Goal: Task Accomplishment & Management: Complete application form

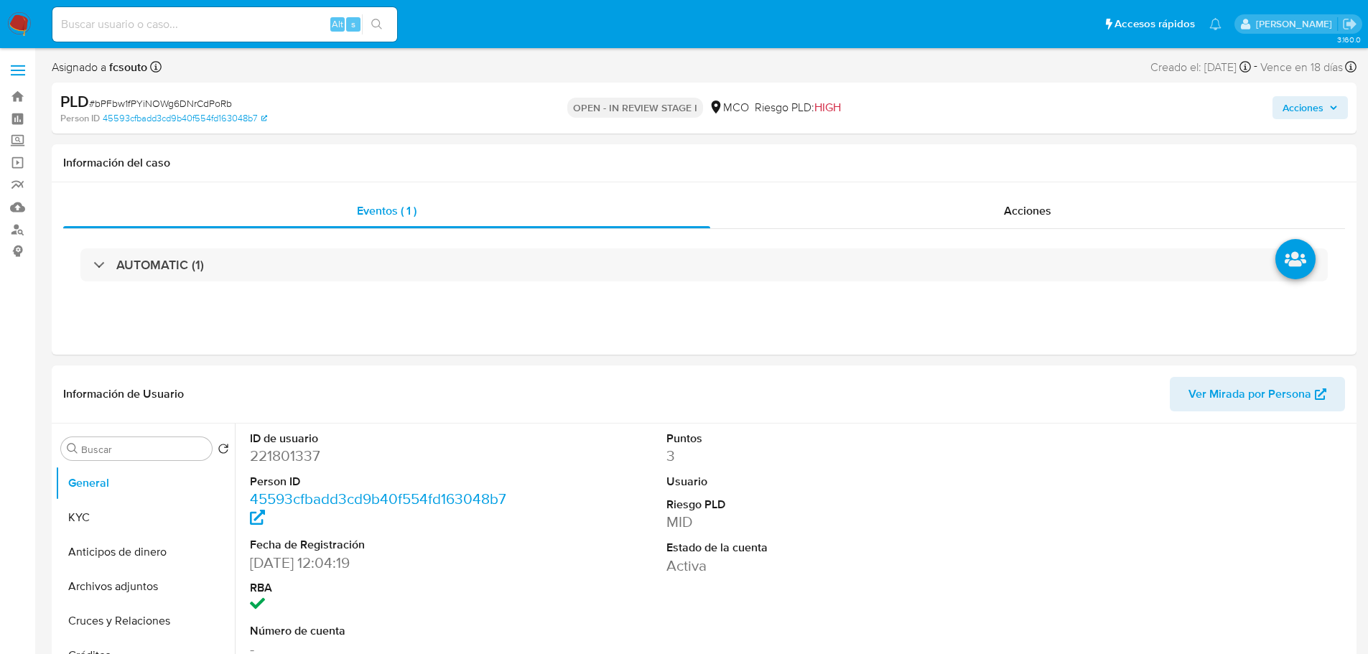
select select "10"
click at [340, 454] on dd "221801337" at bounding box center [381, 456] width 263 height 20
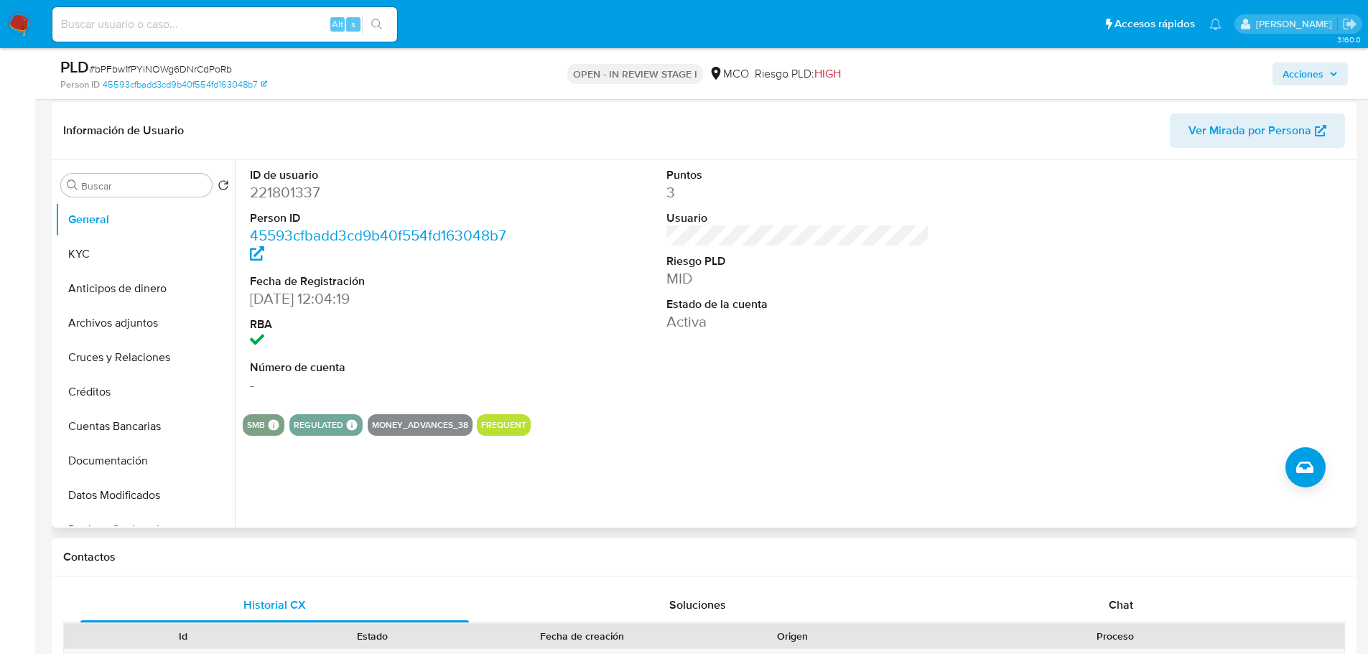
scroll to position [14, 0]
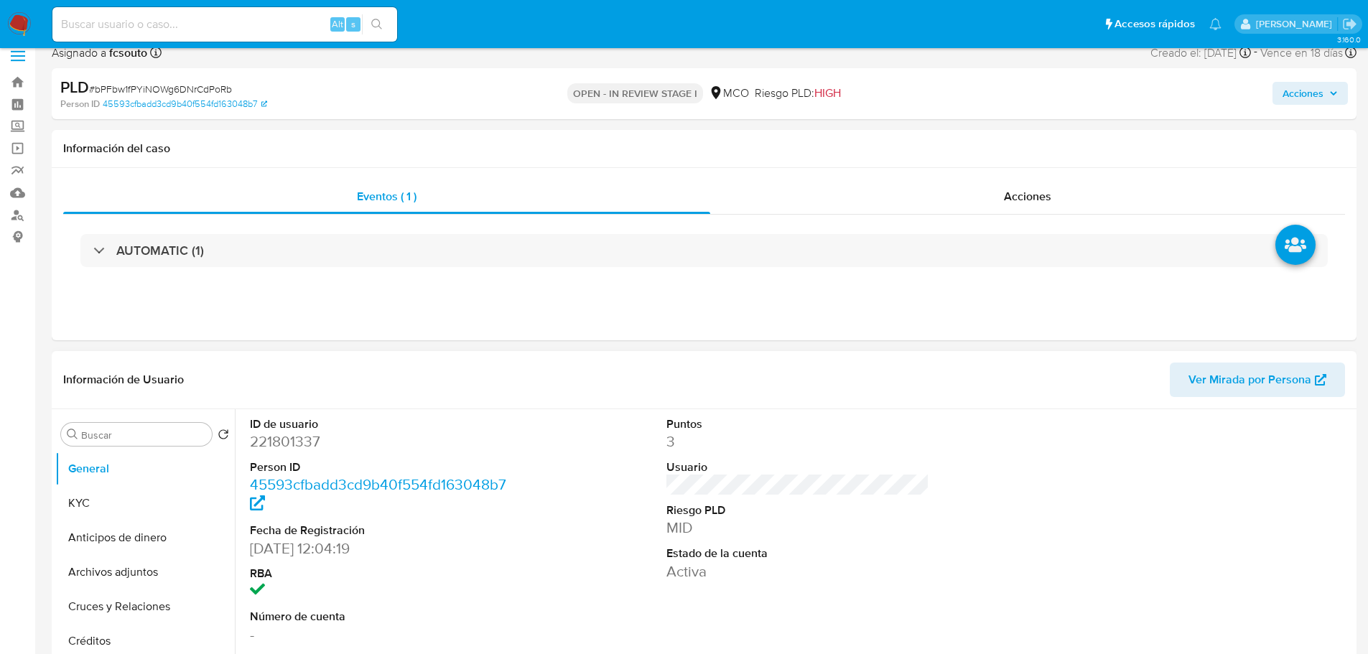
click at [296, 436] on dd "221801337" at bounding box center [381, 441] width 263 height 20
copy dd "221801337"
click at [289, 447] on dd "221801337" at bounding box center [381, 441] width 263 height 20
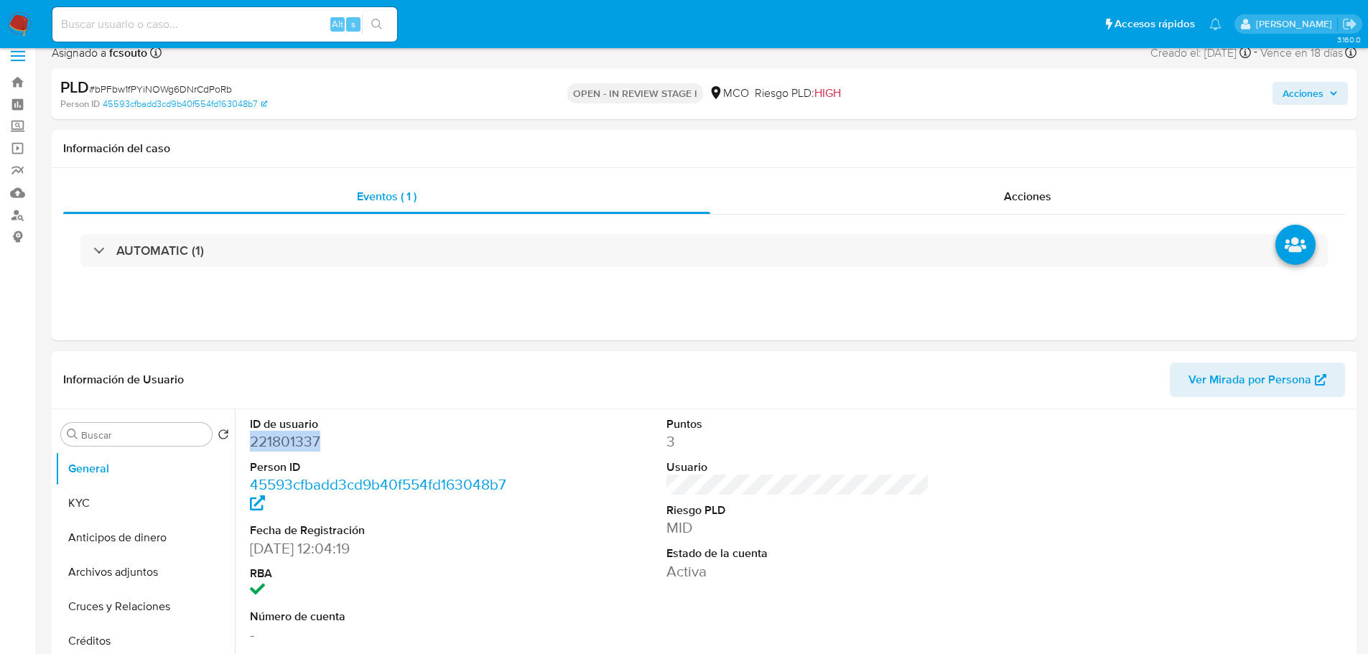
copy dd "221801337"
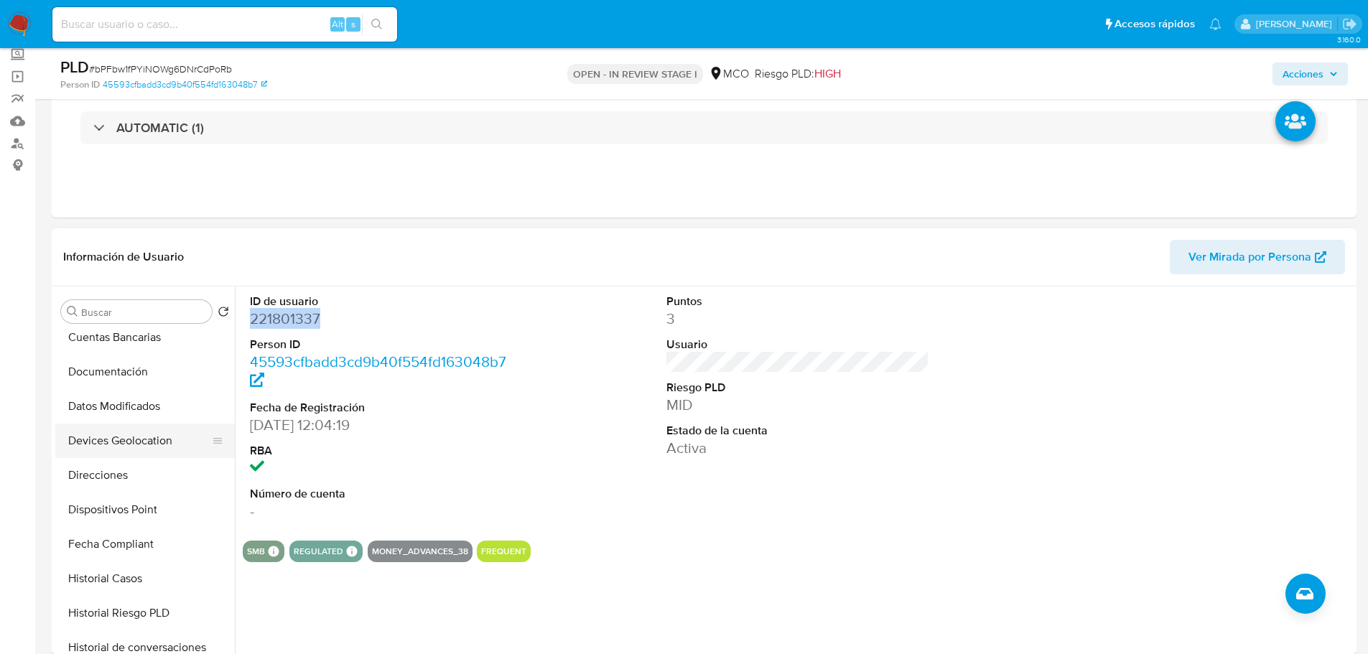
scroll to position [287, 0]
drag, startPoint x: 159, startPoint y: 505, endPoint x: 0, endPoint y: 470, distance: 163.0
click at [159, 505] on button "Historial Casos" at bounding box center [144, 507] width 179 height 34
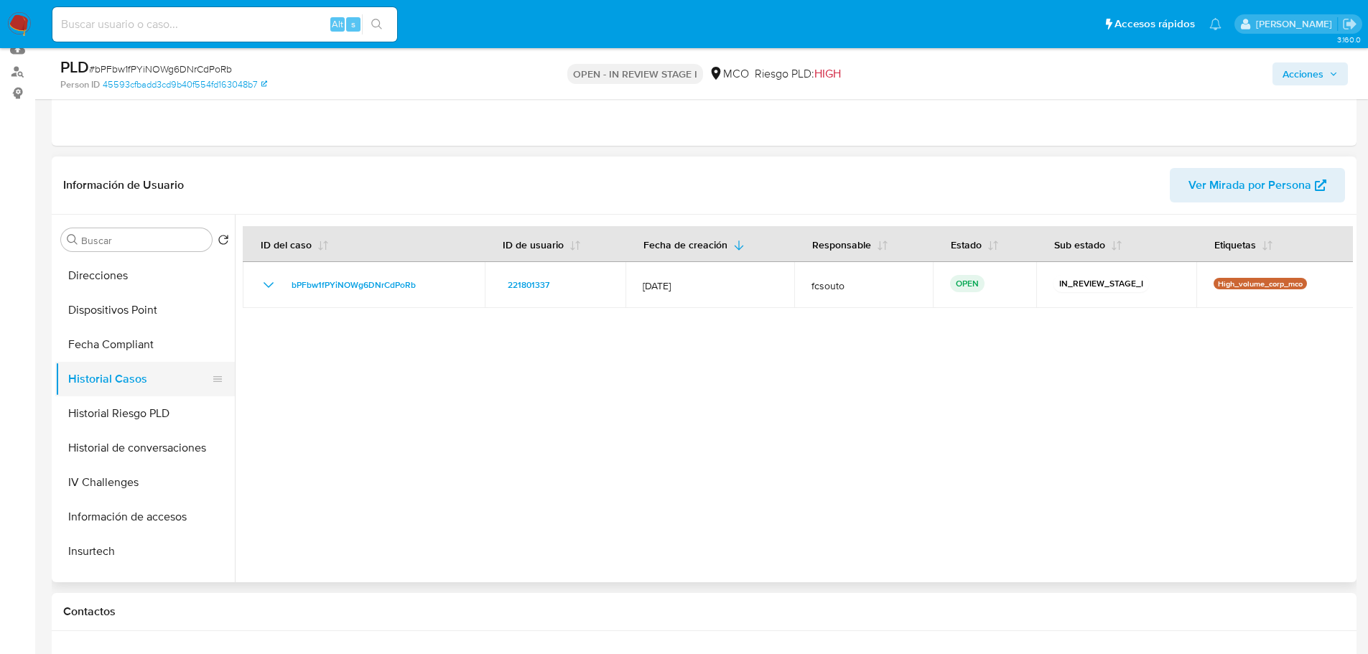
scroll to position [607, 0]
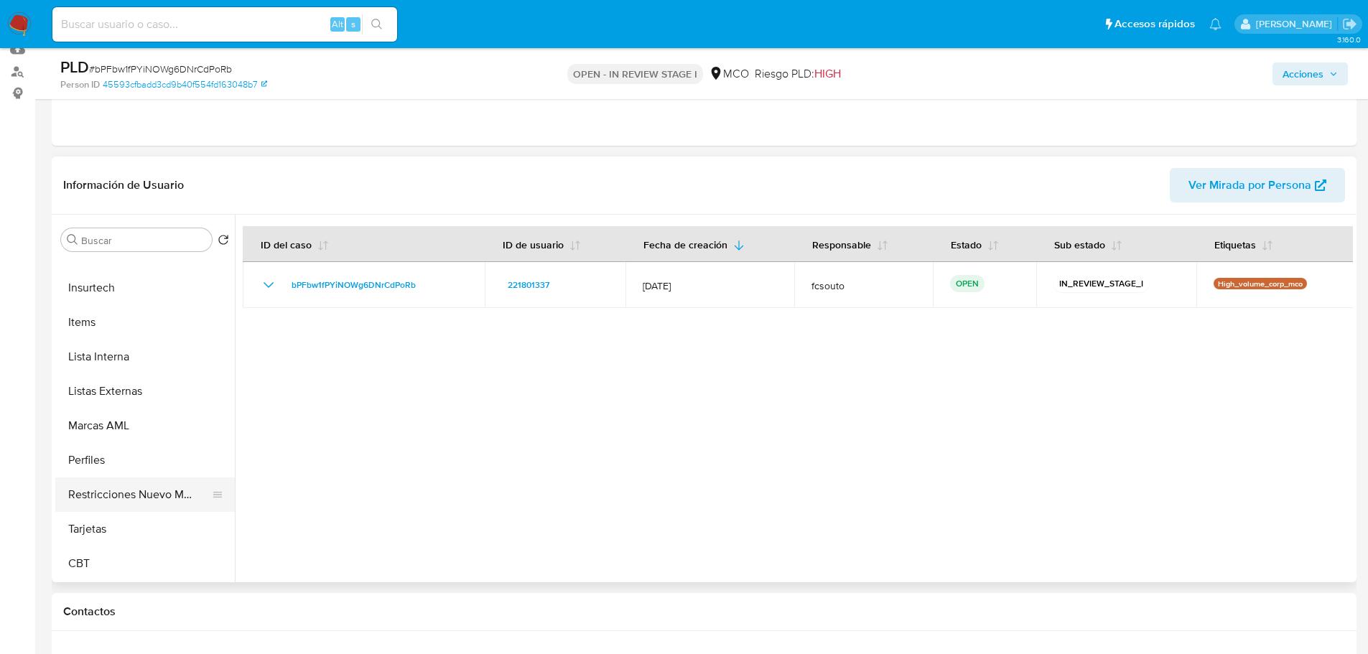
click at [155, 493] on button "Restricciones Nuevo Mundo" at bounding box center [139, 494] width 168 height 34
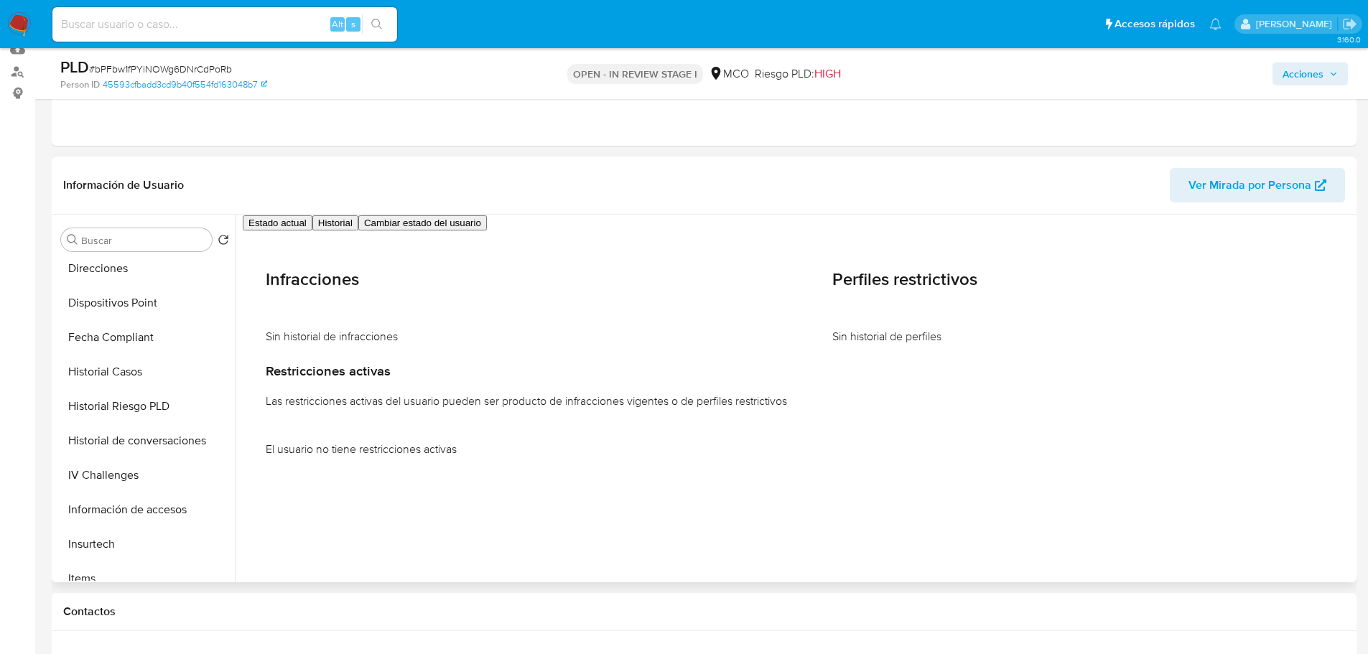
scroll to position [0, 0]
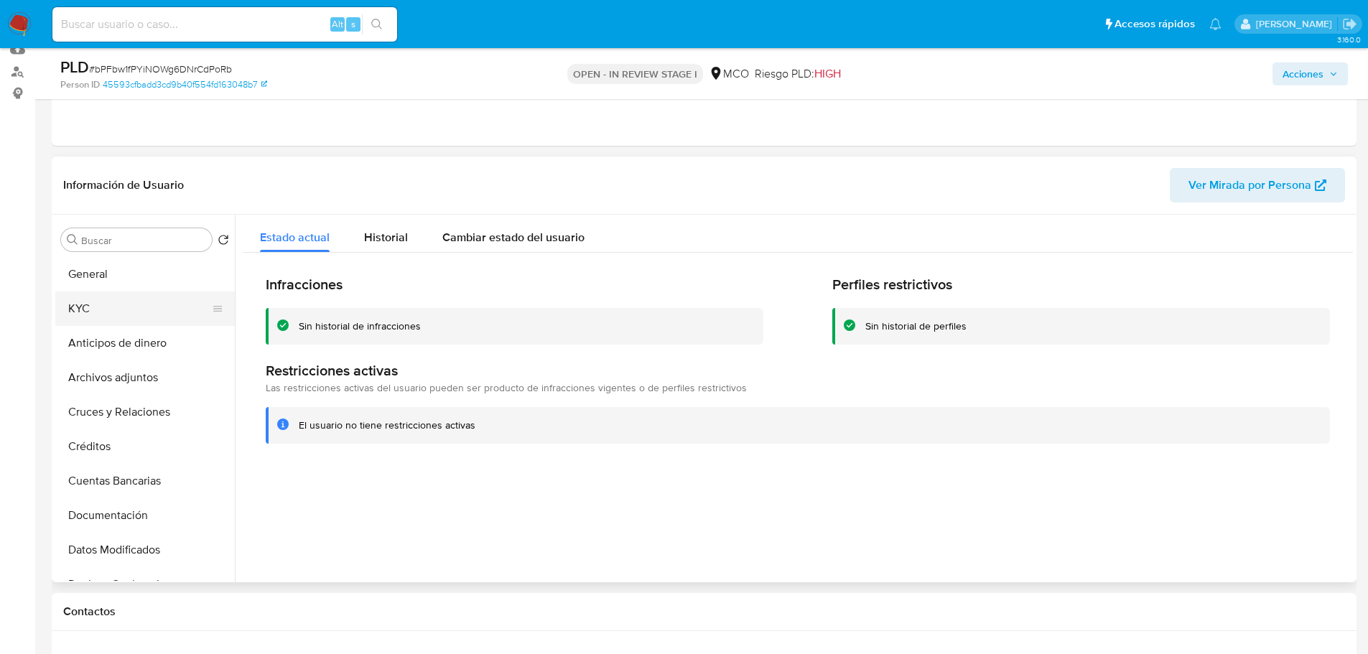
click at [162, 318] on button "KYC" at bounding box center [139, 308] width 168 height 34
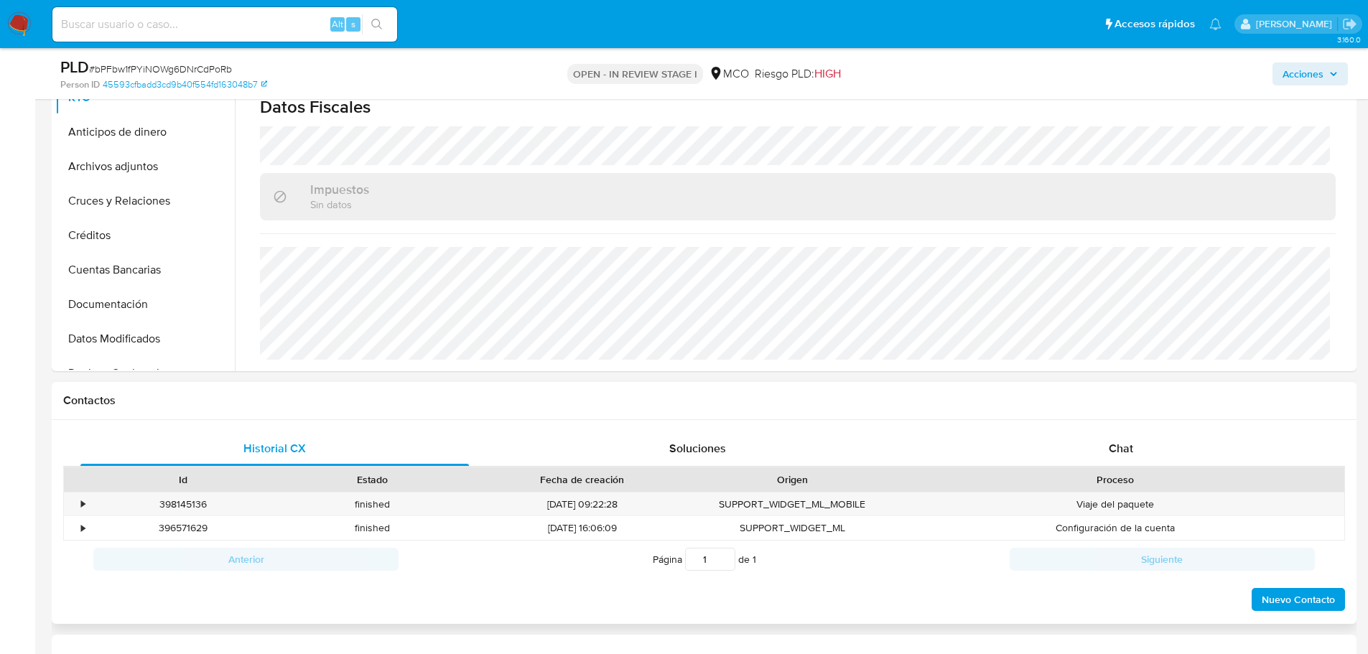
scroll to position [373, 0]
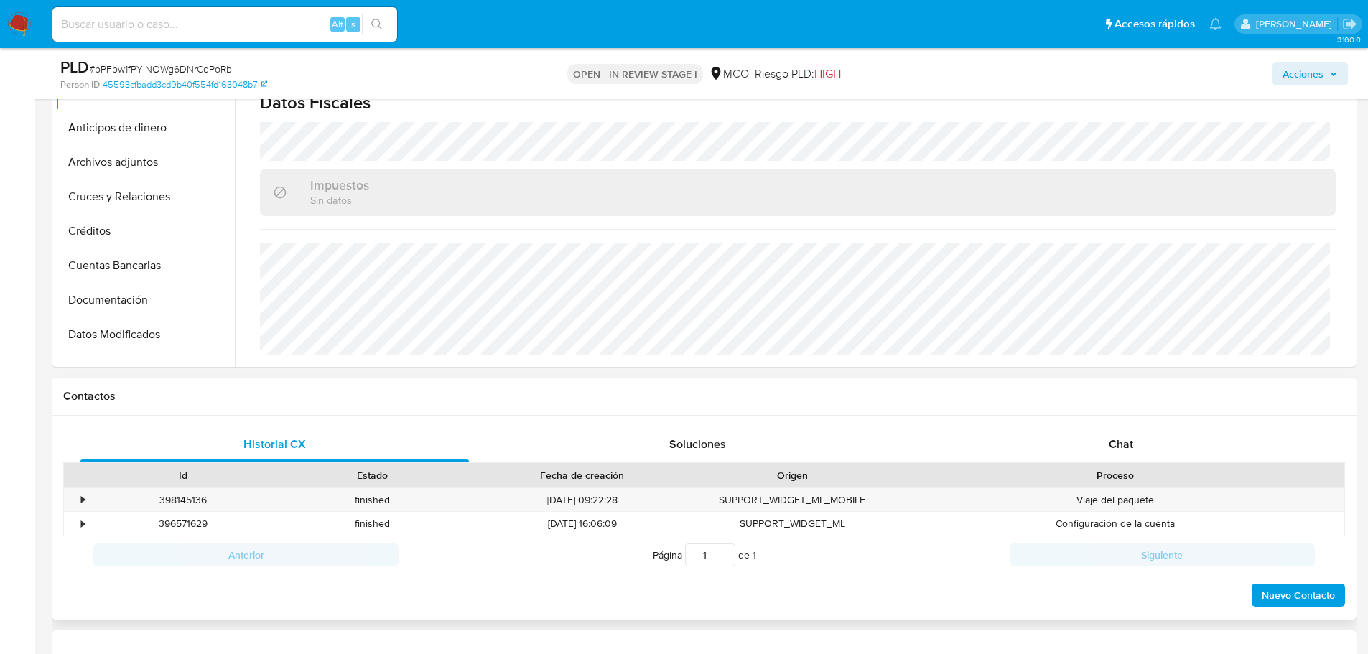
drag, startPoint x: 1123, startPoint y: 439, endPoint x: 899, endPoint y: 470, distance: 225.4
click at [1113, 442] on span "Chat" at bounding box center [1120, 444] width 24 height 17
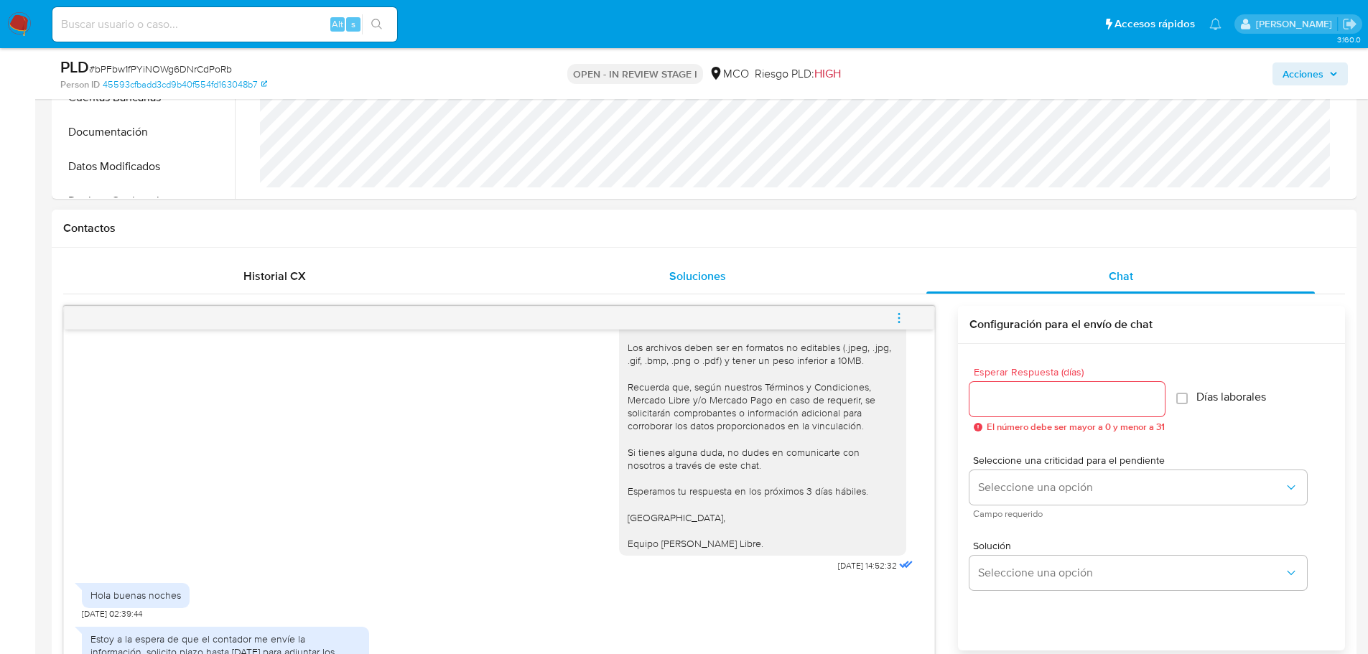
scroll to position [660, 0]
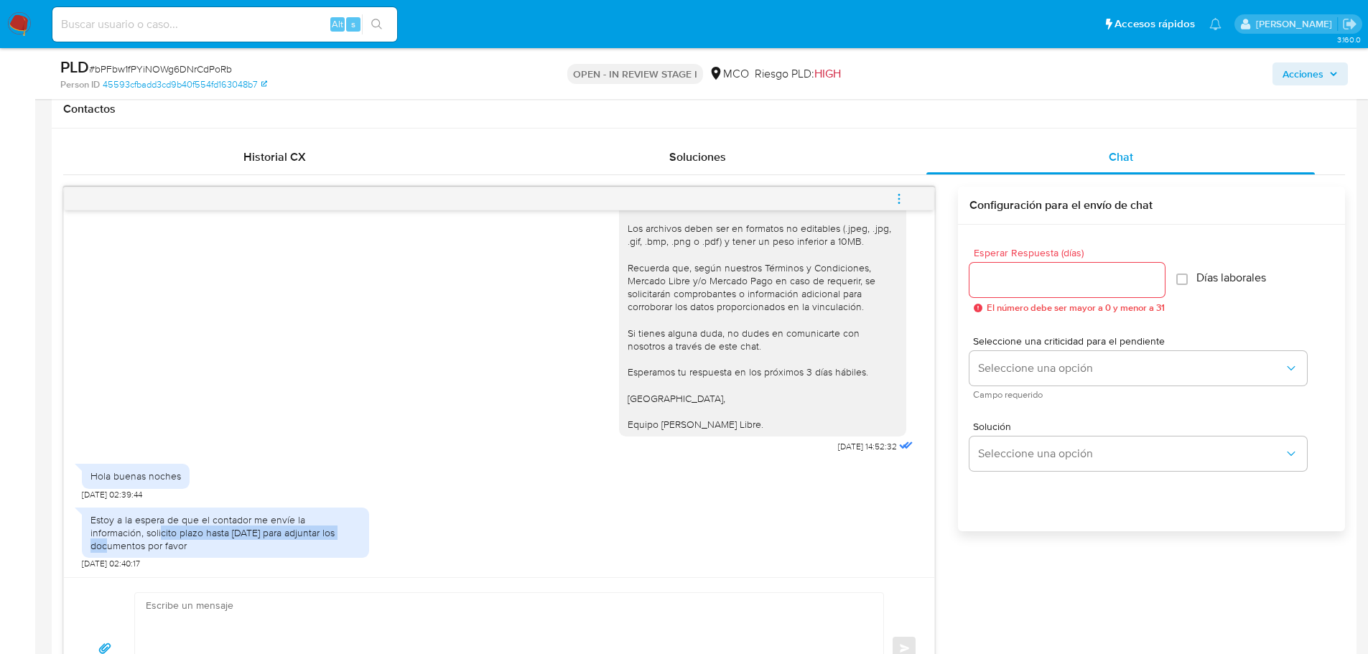
drag, startPoint x: 107, startPoint y: 528, endPoint x: 302, endPoint y: 530, distance: 195.3
click at [302, 530] on div "Estoy a la espera de que el contador me envíe la información, solicito plazo ha…" at bounding box center [225, 532] width 270 height 39
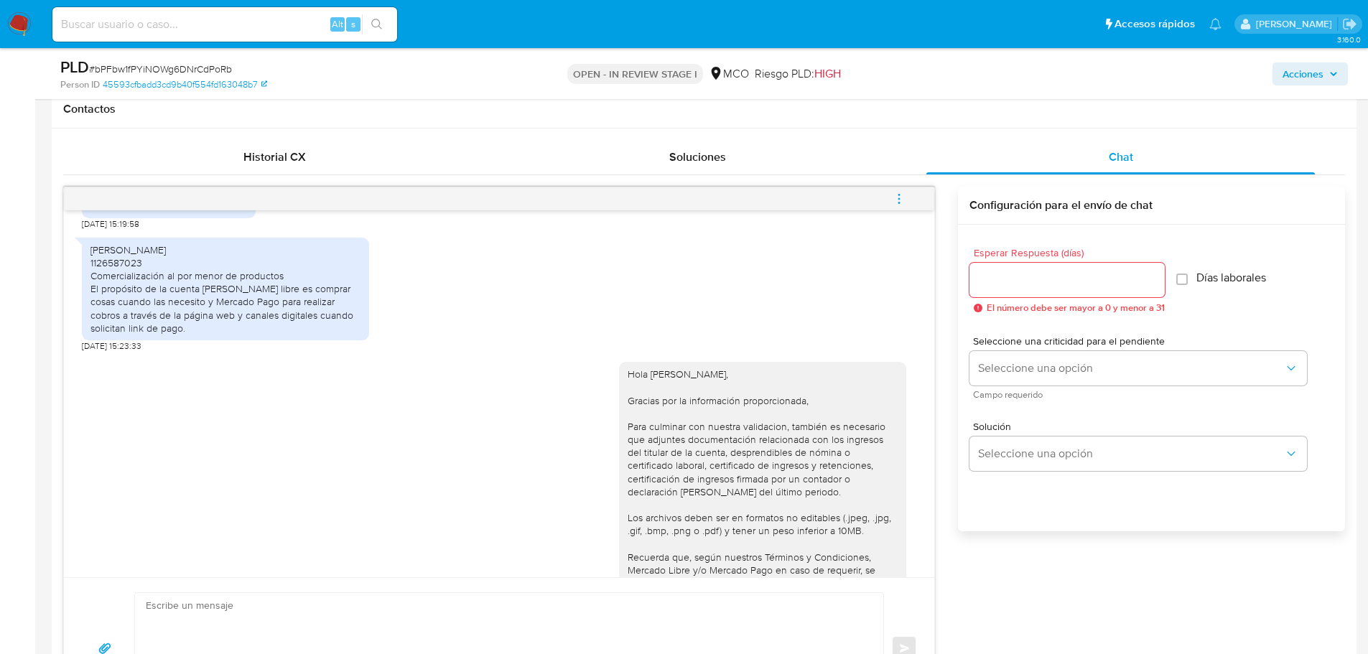
scroll to position [884, 0]
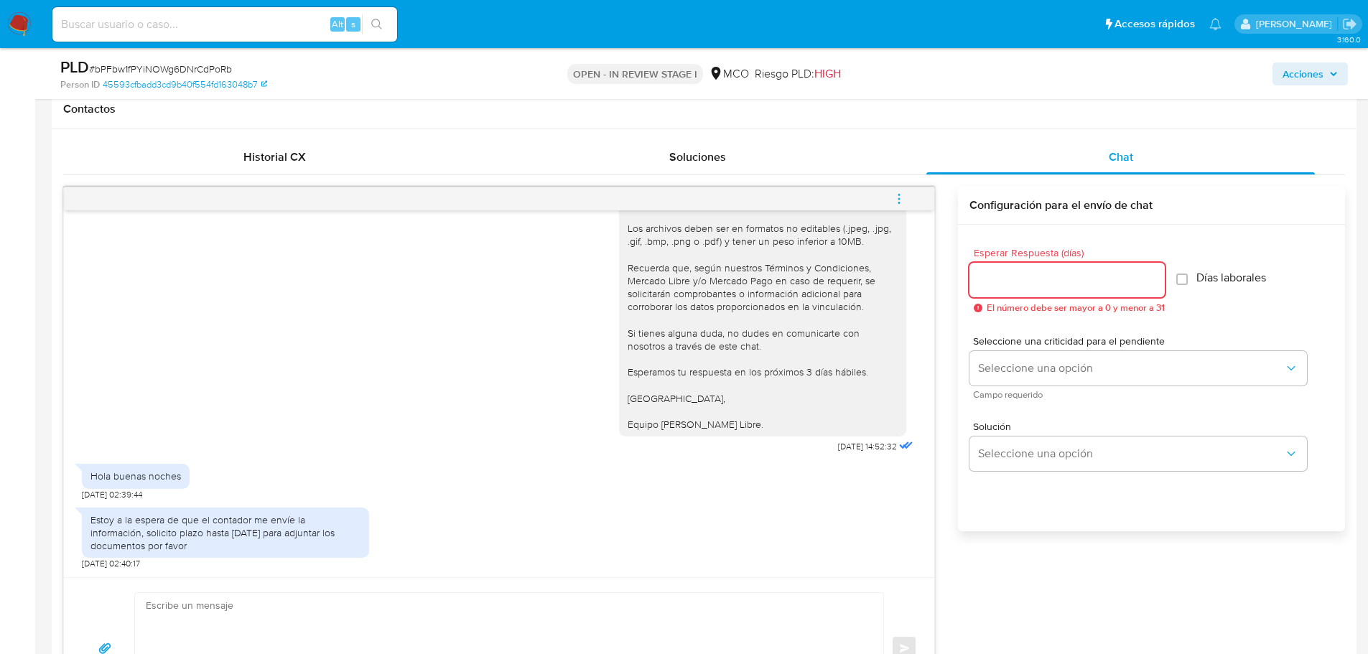
click at [1021, 282] on input "Esperar Respuesta (días)" at bounding box center [1066, 280] width 195 height 19
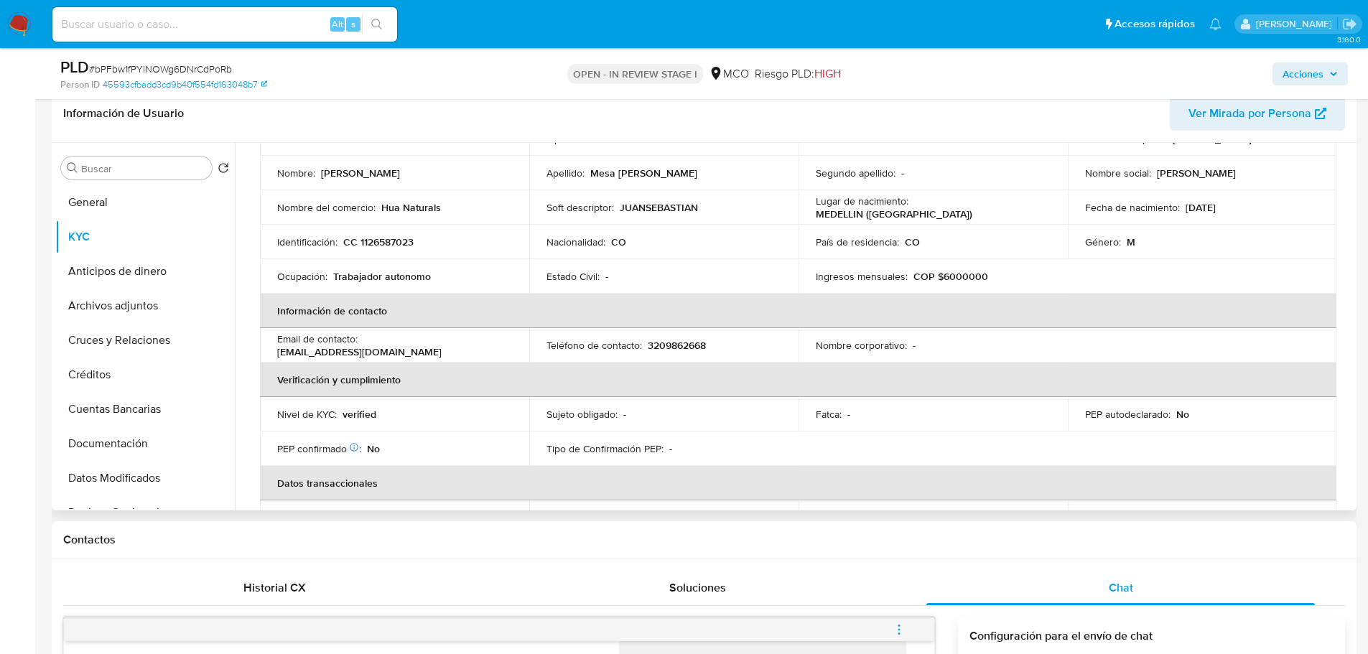
scroll to position [0, 0]
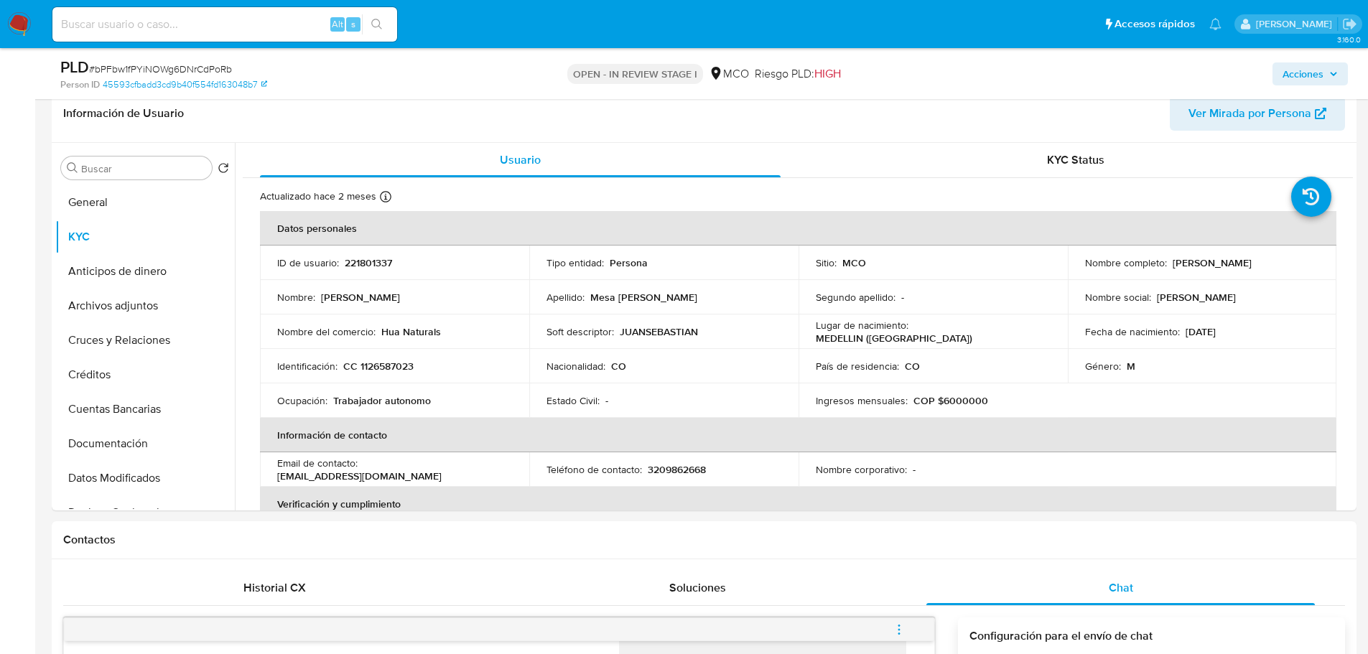
click at [1301, 79] on span "Acciones" at bounding box center [1302, 73] width 41 height 23
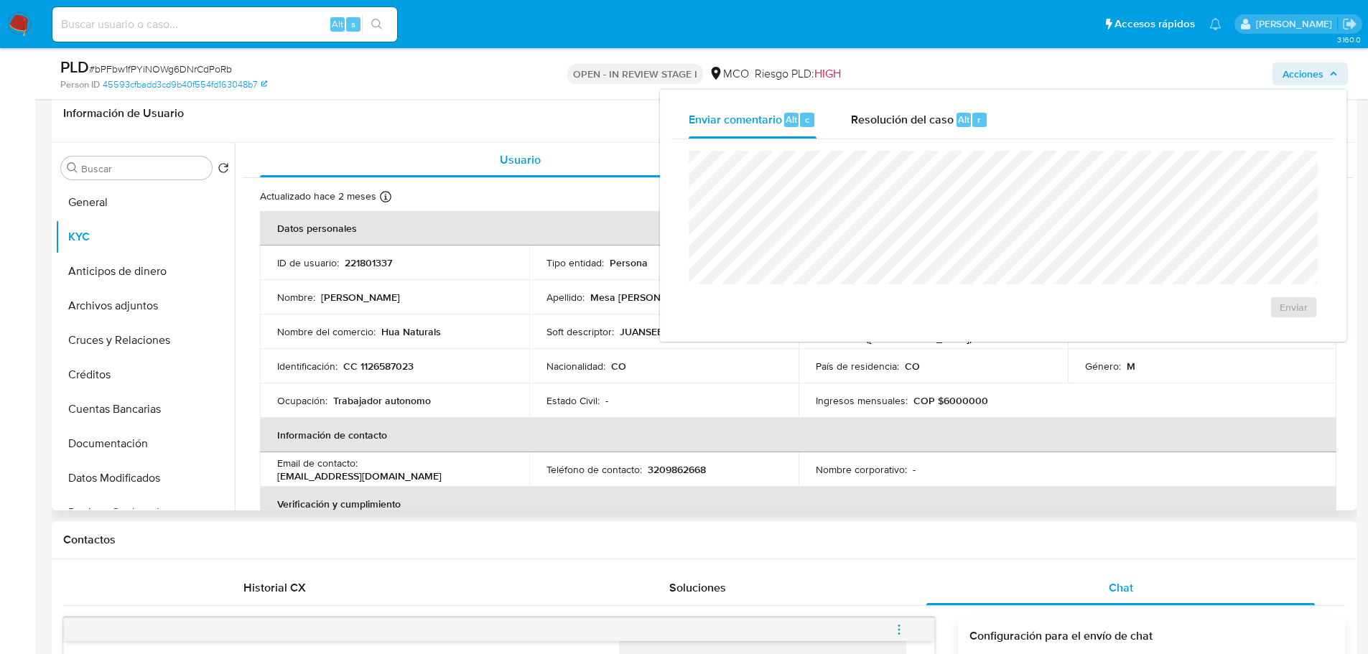
click at [370, 261] on p "221801337" at bounding box center [368, 262] width 47 height 13
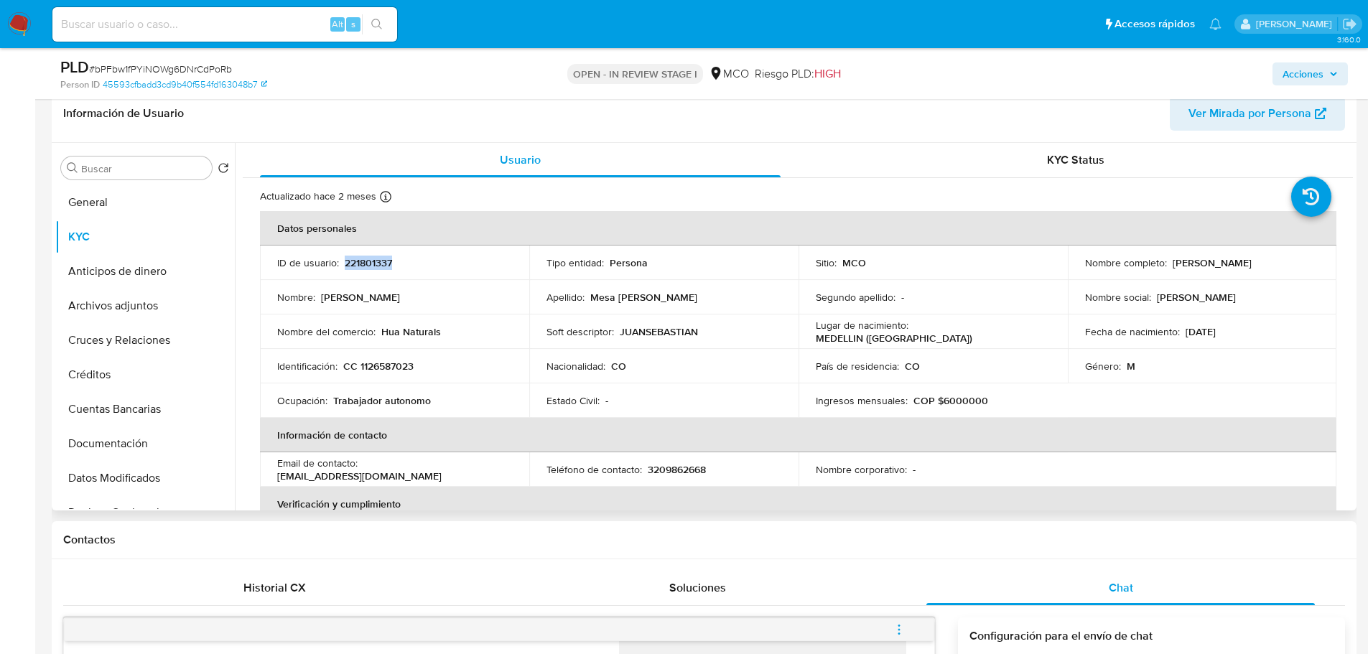
click at [370, 261] on p "221801337" at bounding box center [368, 262] width 47 height 13
copy p "221801337"
click at [360, 266] on p "221801337" at bounding box center [368, 262] width 47 height 13
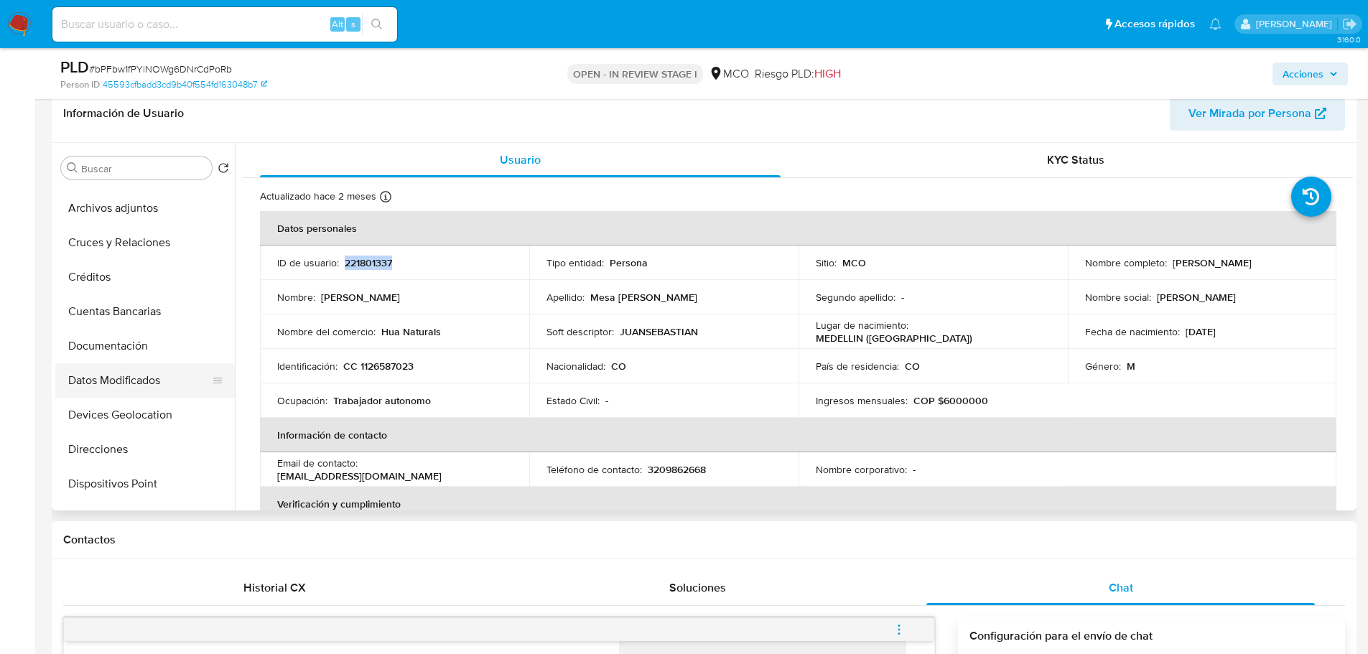
scroll to position [144, 0]
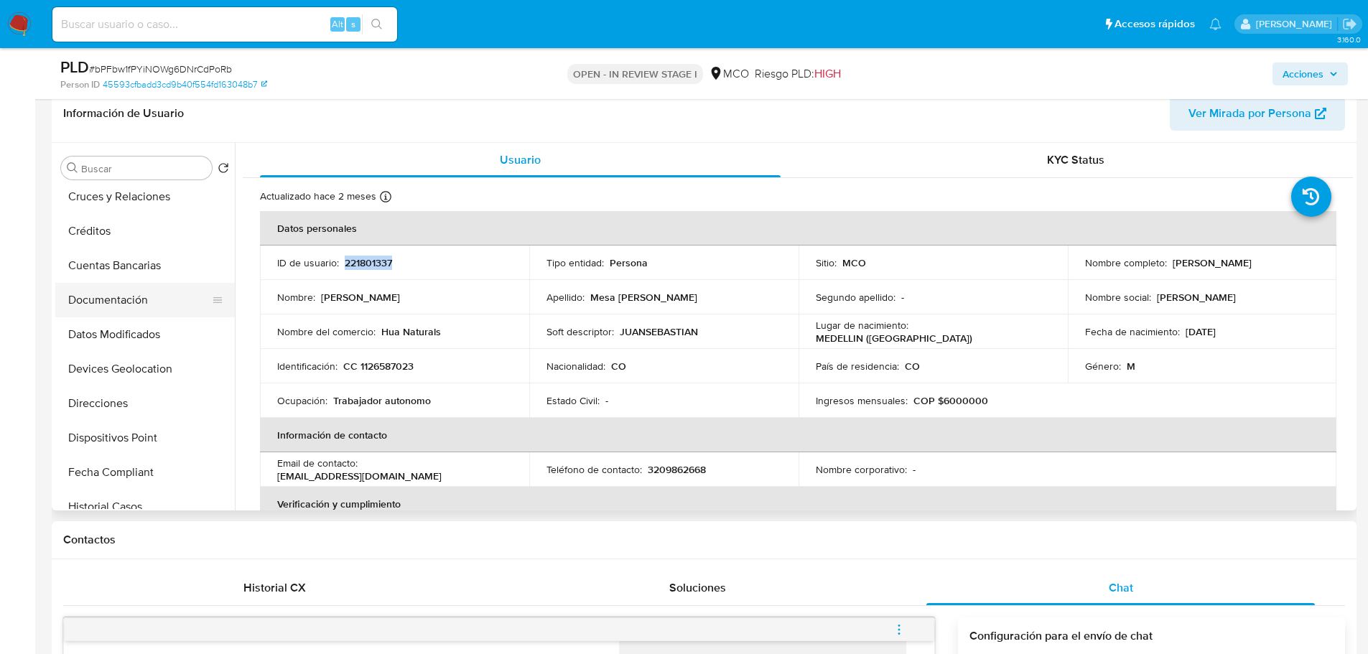
click at [128, 304] on button "Documentación" at bounding box center [139, 300] width 168 height 34
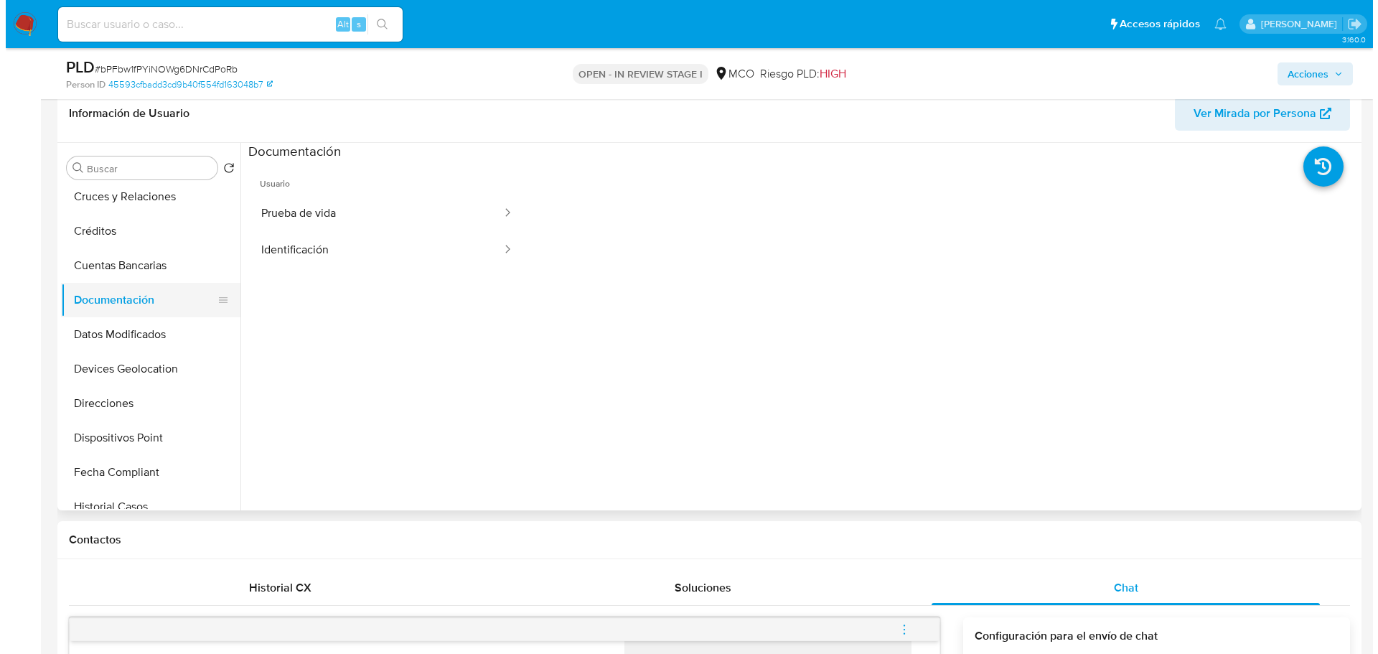
scroll to position [0, 0]
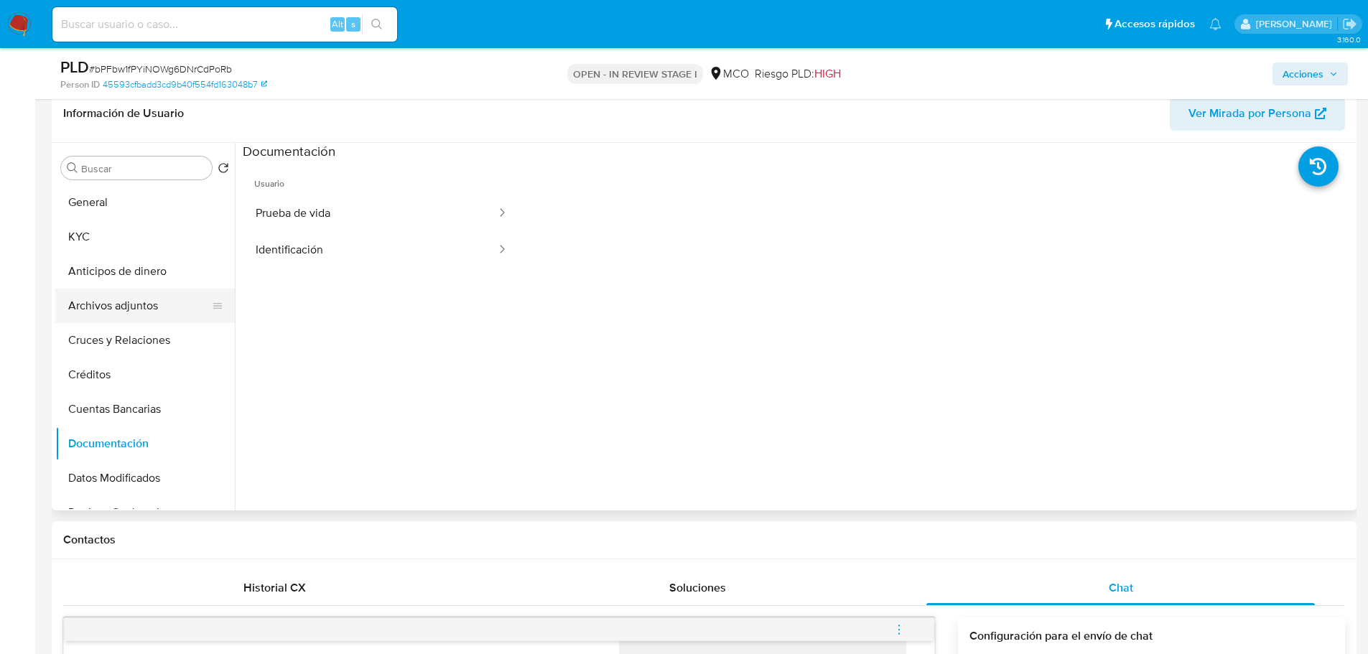
click at [141, 299] on button "Archivos adjuntos" at bounding box center [139, 306] width 168 height 34
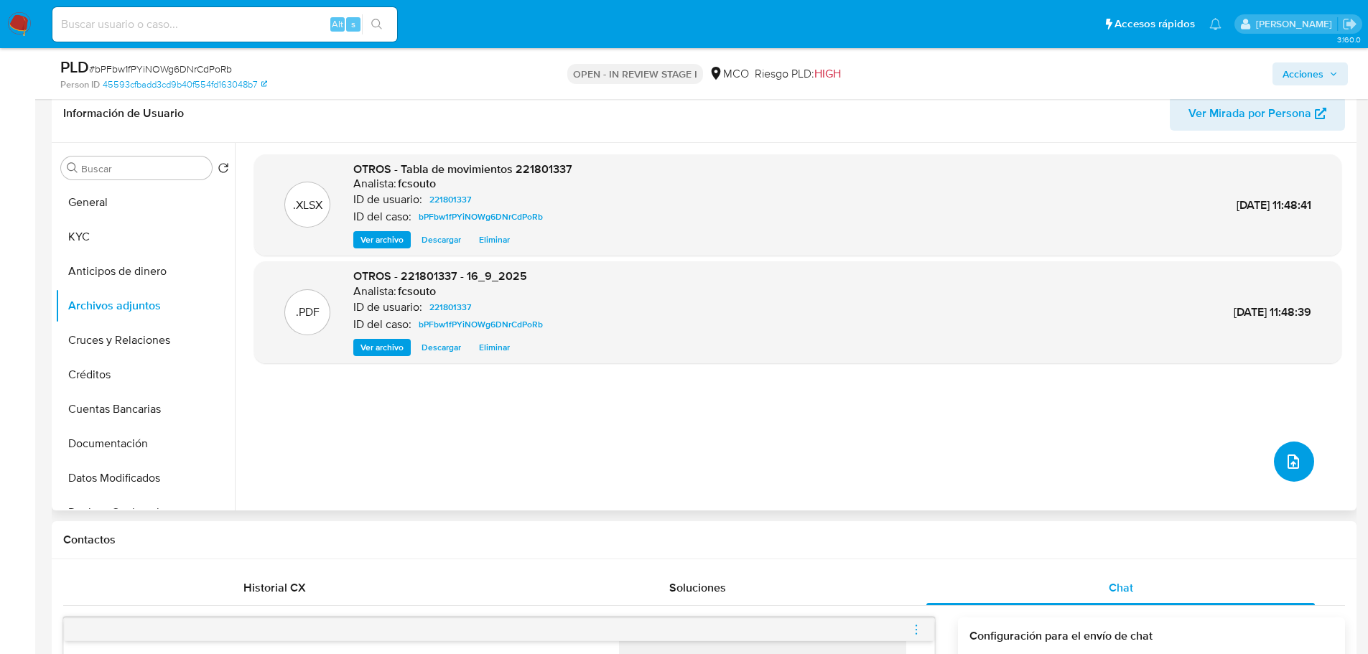
click at [1298, 461] on button "upload-file" at bounding box center [1293, 461] width 40 height 40
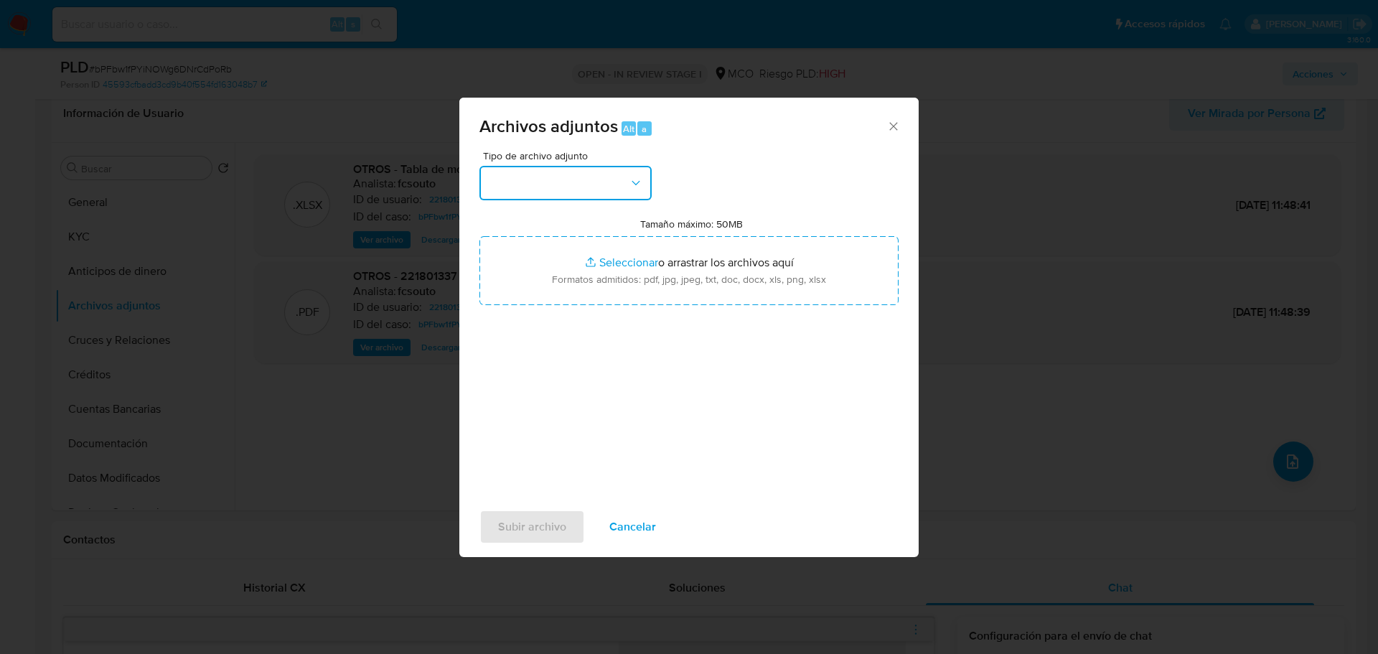
click at [586, 200] on button "button" at bounding box center [566, 183] width 172 height 34
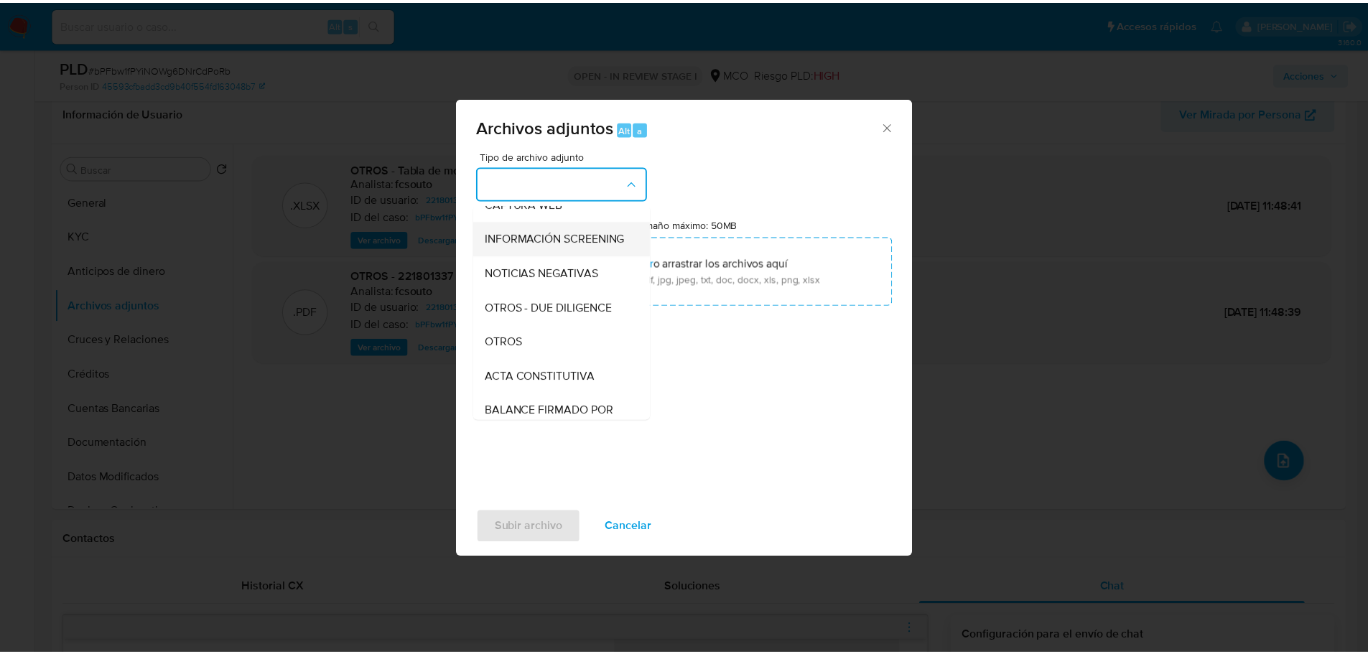
scroll to position [144, 0]
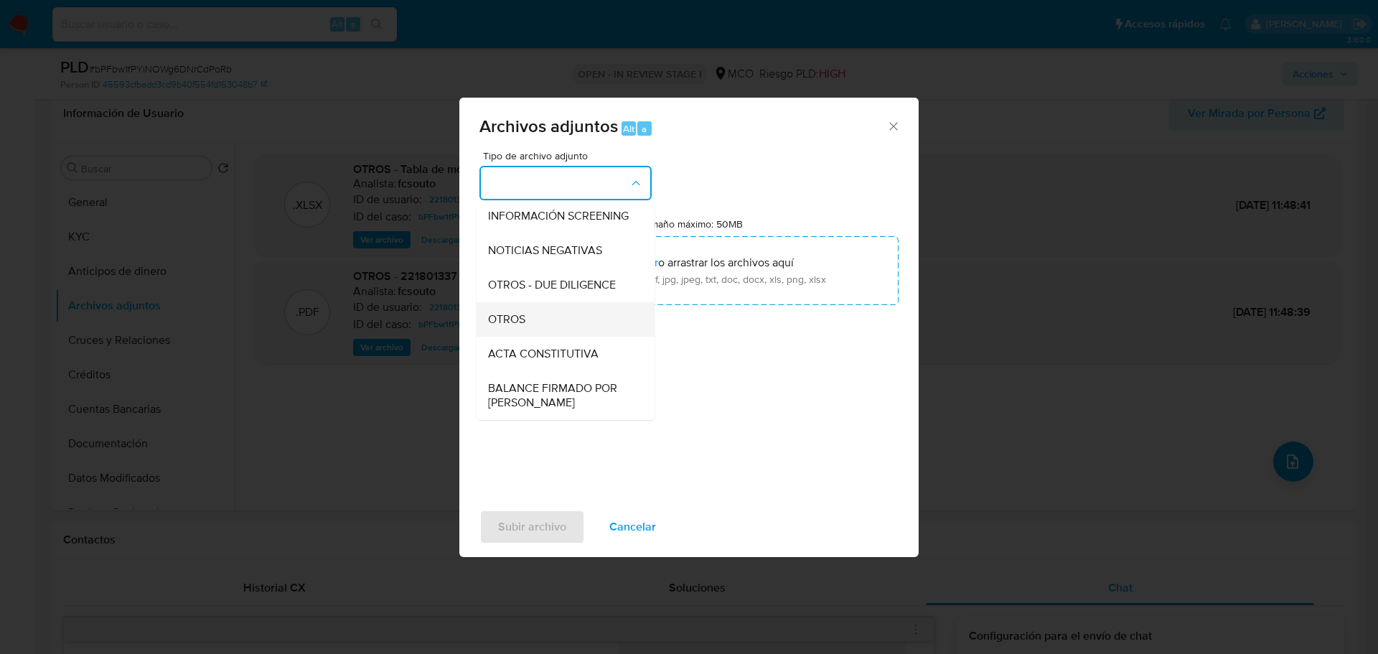
click at [569, 337] on div "OTROS" at bounding box center [561, 319] width 146 height 34
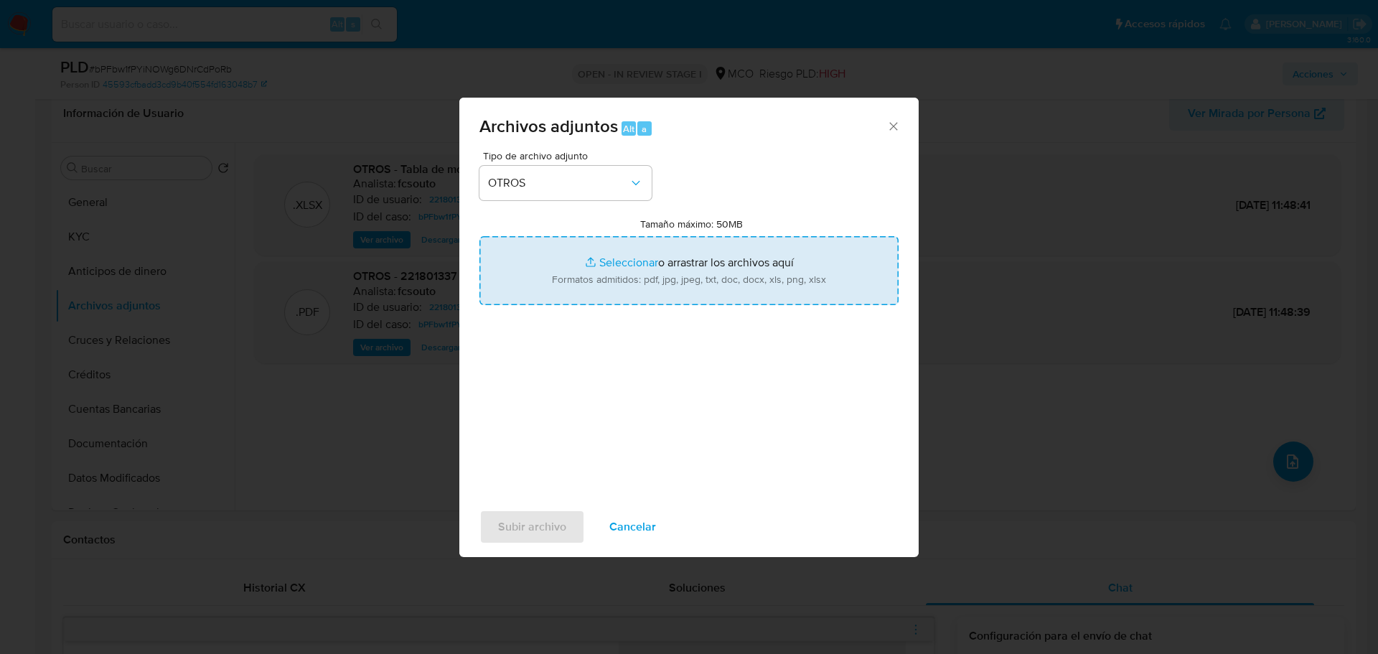
click at [675, 275] on input "Tamaño máximo: 50MB Seleccionar archivos" at bounding box center [689, 270] width 419 height 69
type input "C:\fakepath\221801337 - 22_9_2025.pdf"
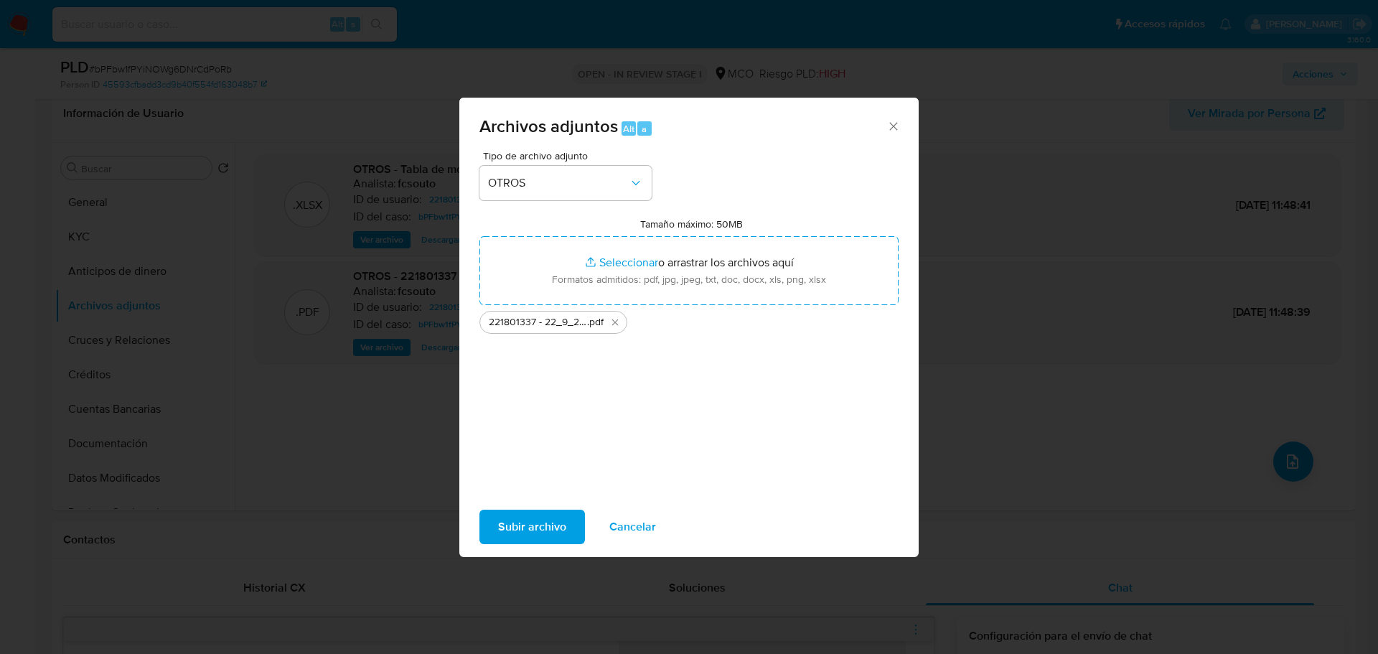
click at [534, 519] on span "Subir archivo" at bounding box center [532, 527] width 68 height 32
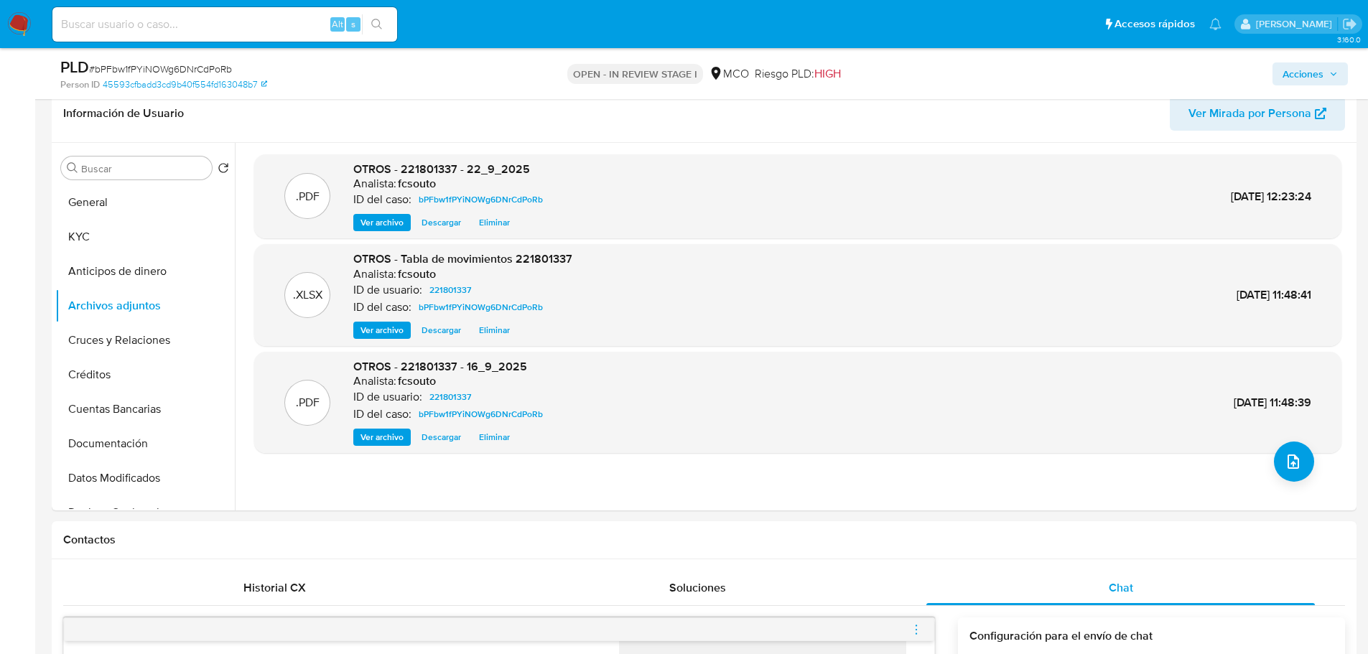
click at [1327, 69] on span "Acciones" at bounding box center [1309, 74] width 55 height 20
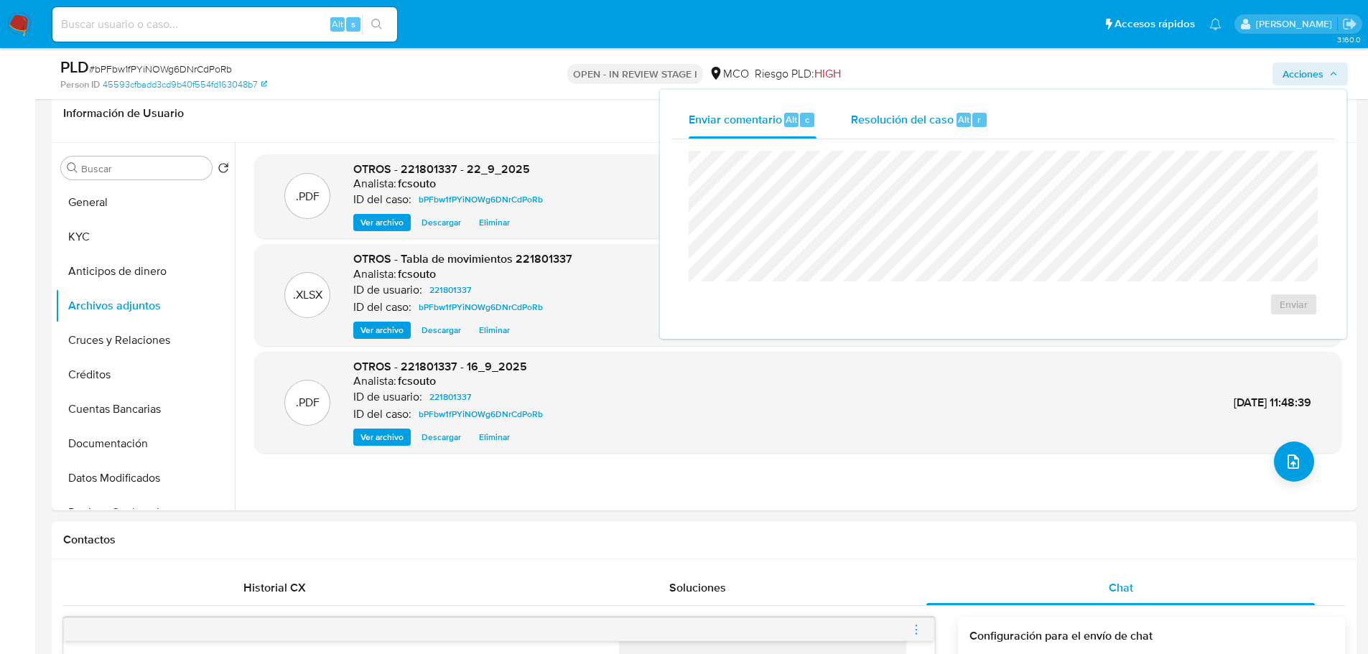
drag, startPoint x: 930, startPoint y: 110, endPoint x: 912, endPoint y: 136, distance: 31.1
click at [928, 114] on div "Resolución del caso Alt r" at bounding box center [919, 119] width 137 height 37
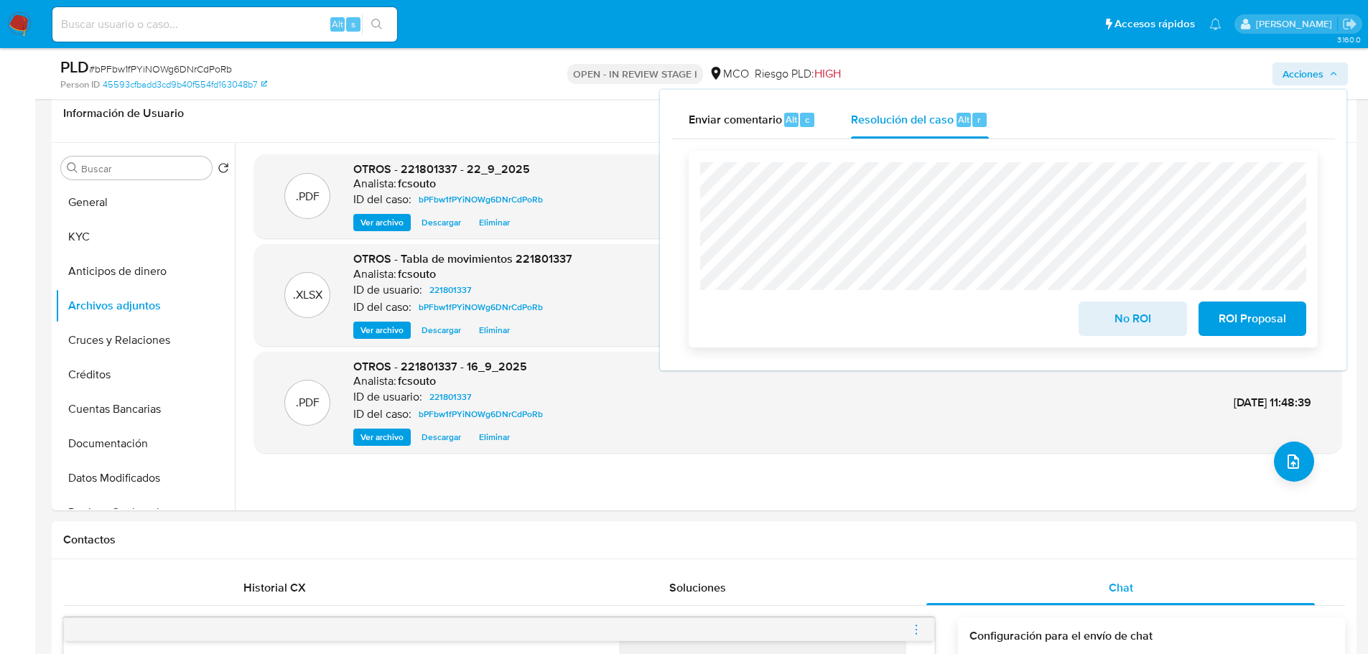
click at [1222, 324] on span "ROI Proposal" at bounding box center [1252, 319] width 70 height 32
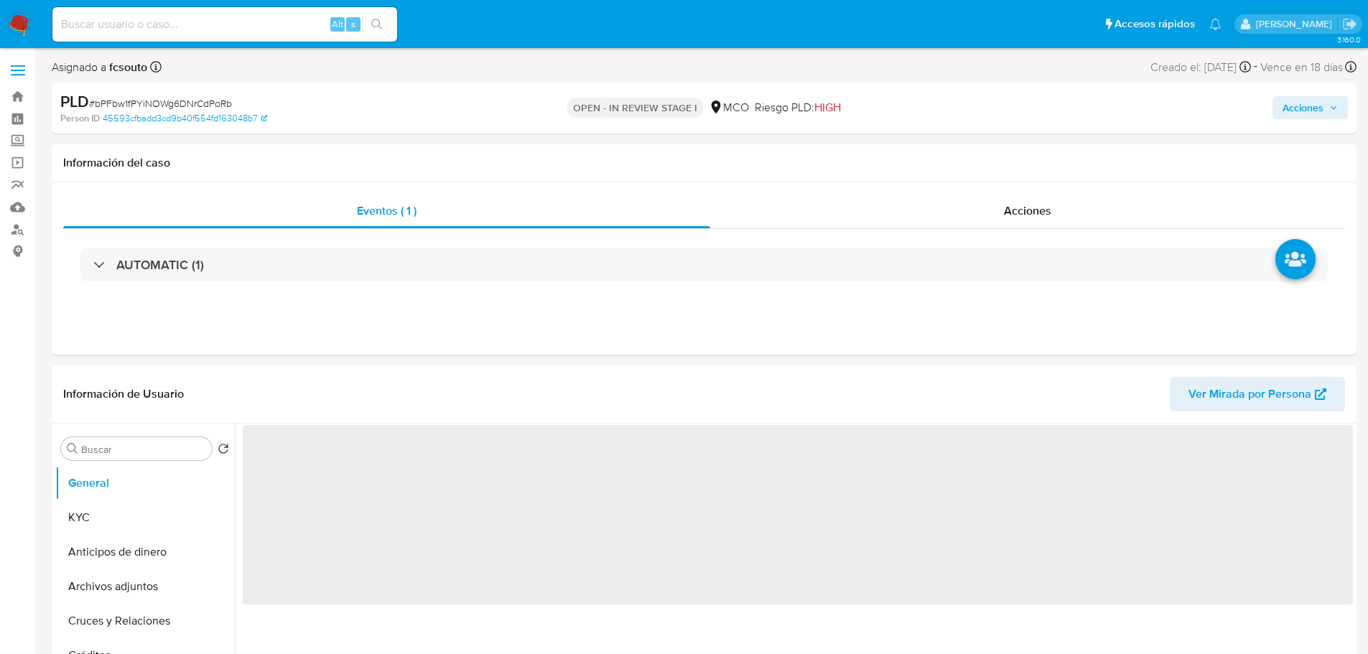
select select "10"
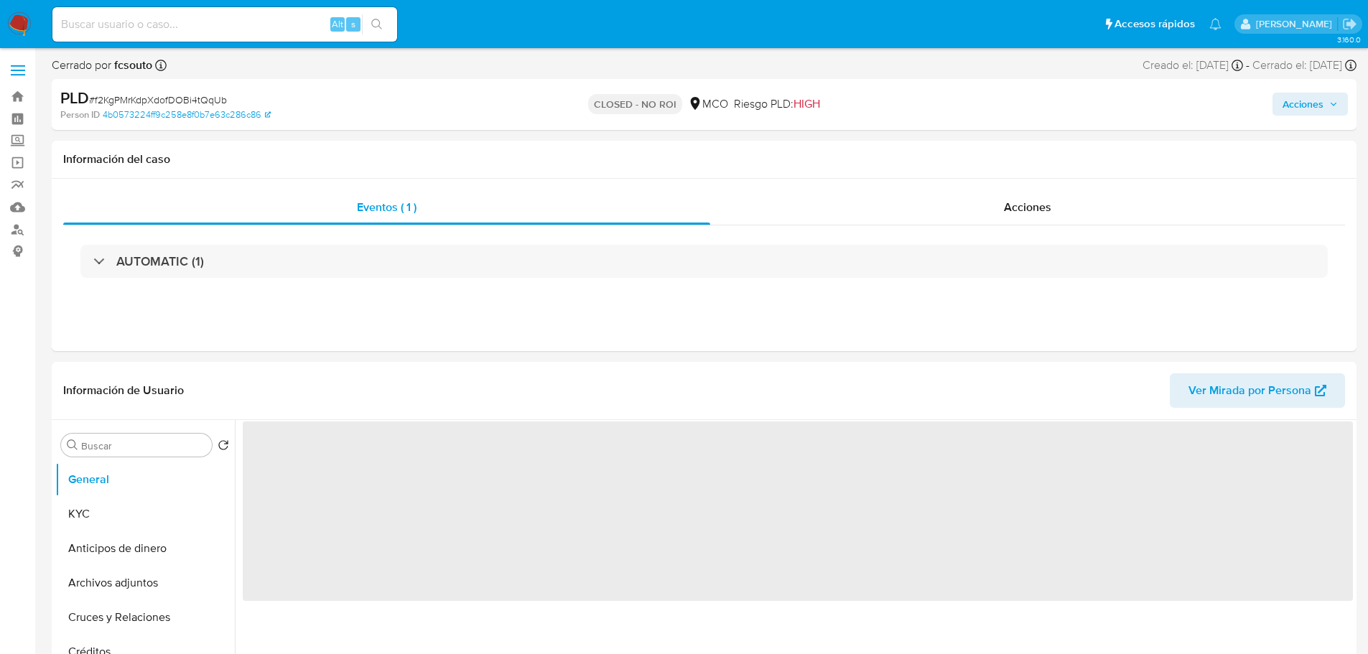
select select "10"
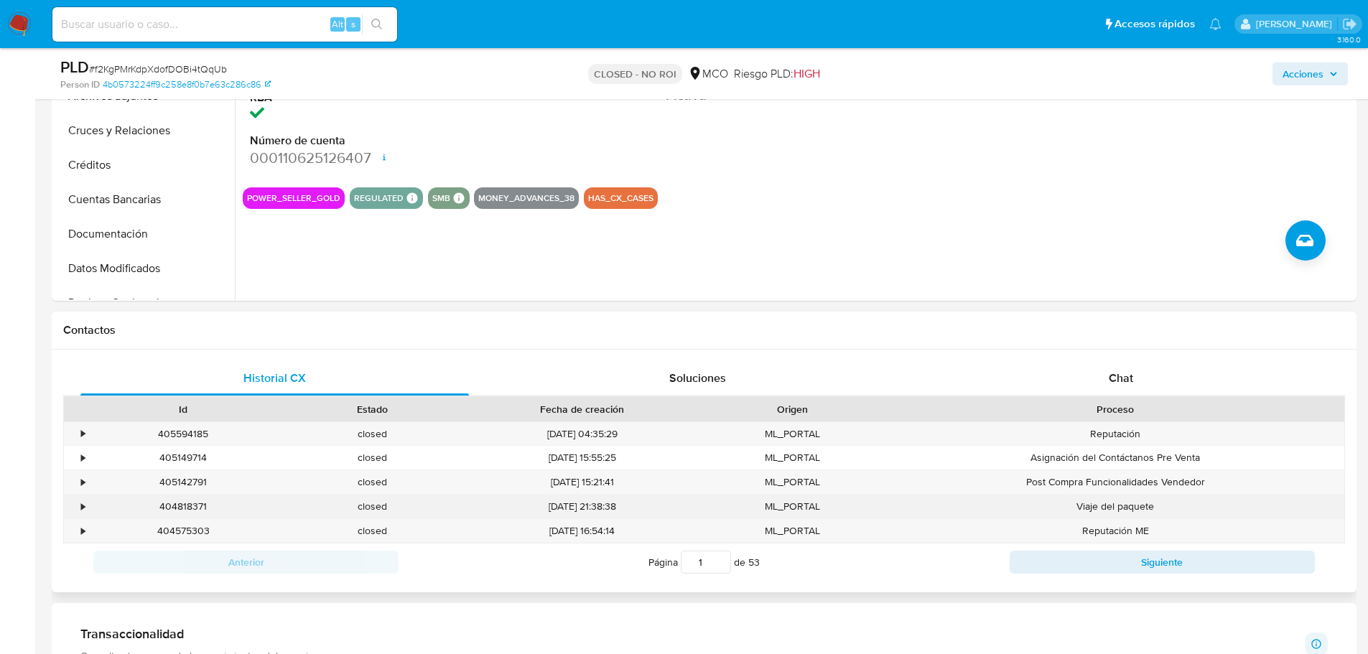
scroll to position [502, 0]
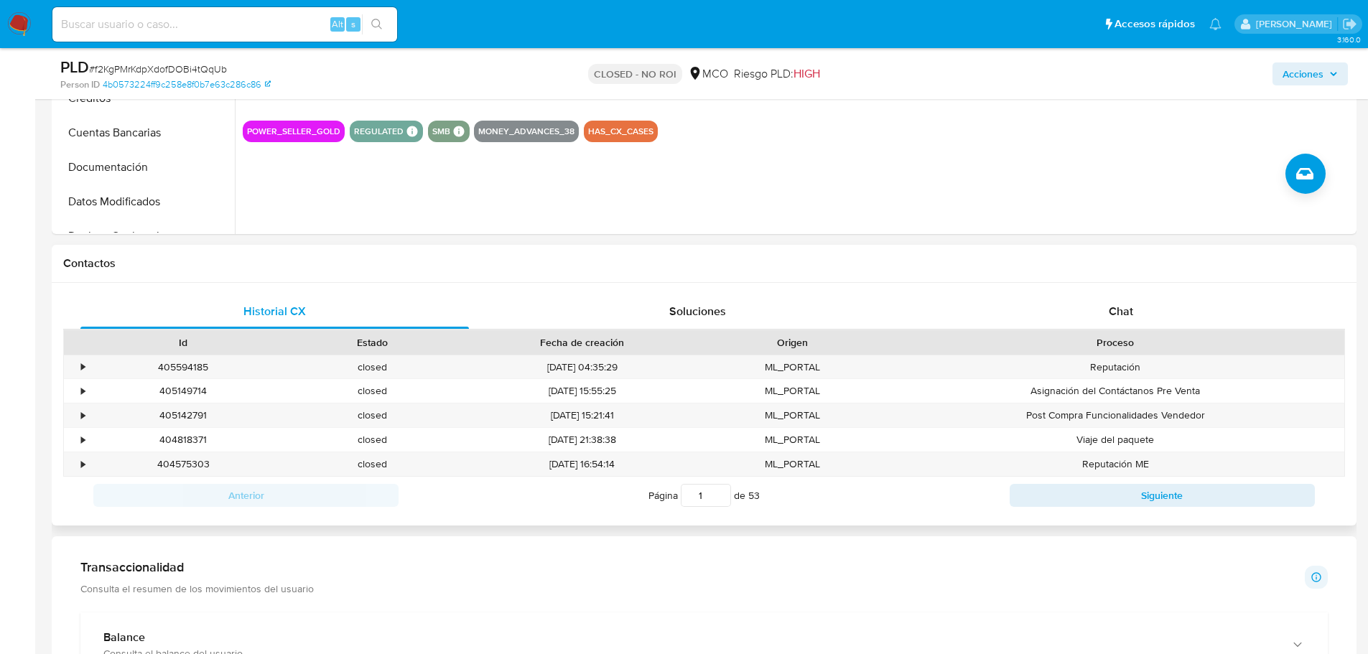
drag, startPoint x: 1131, startPoint y: 308, endPoint x: 848, endPoint y: 336, distance: 283.5
click at [1126, 310] on span "Chat" at bounding box center [1120, 311] width 24 height 17
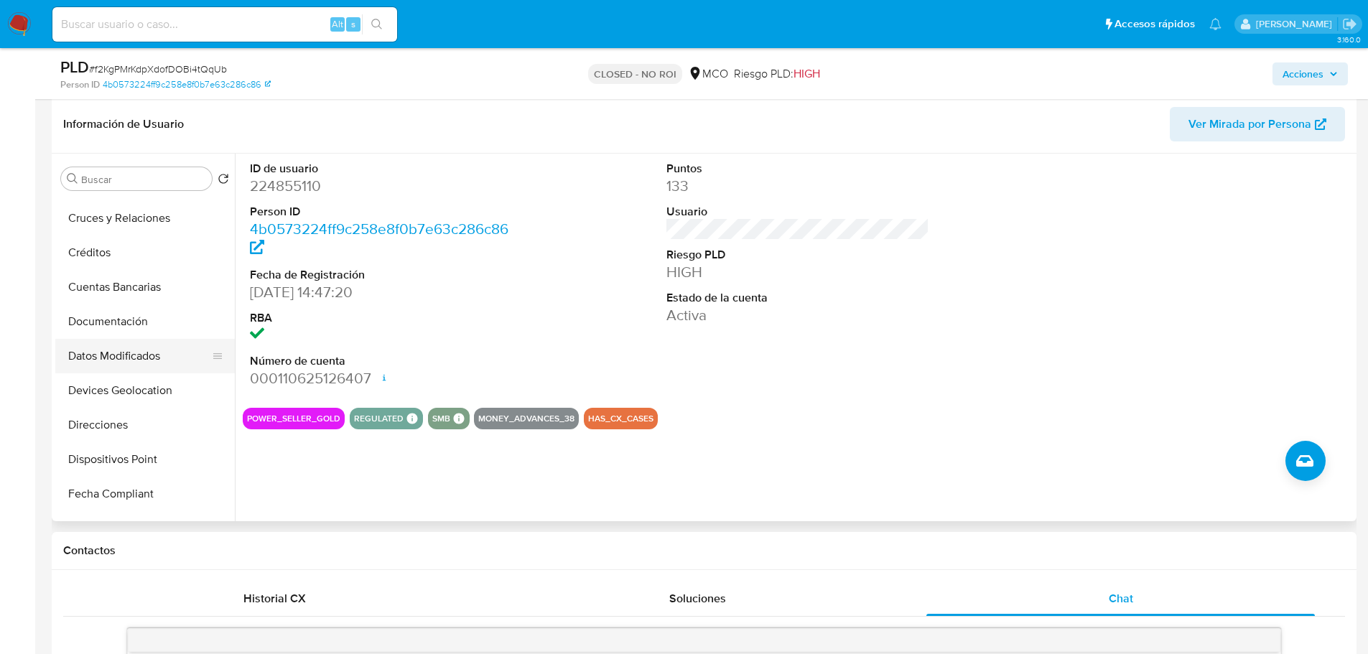
scroll to position [144, 0]
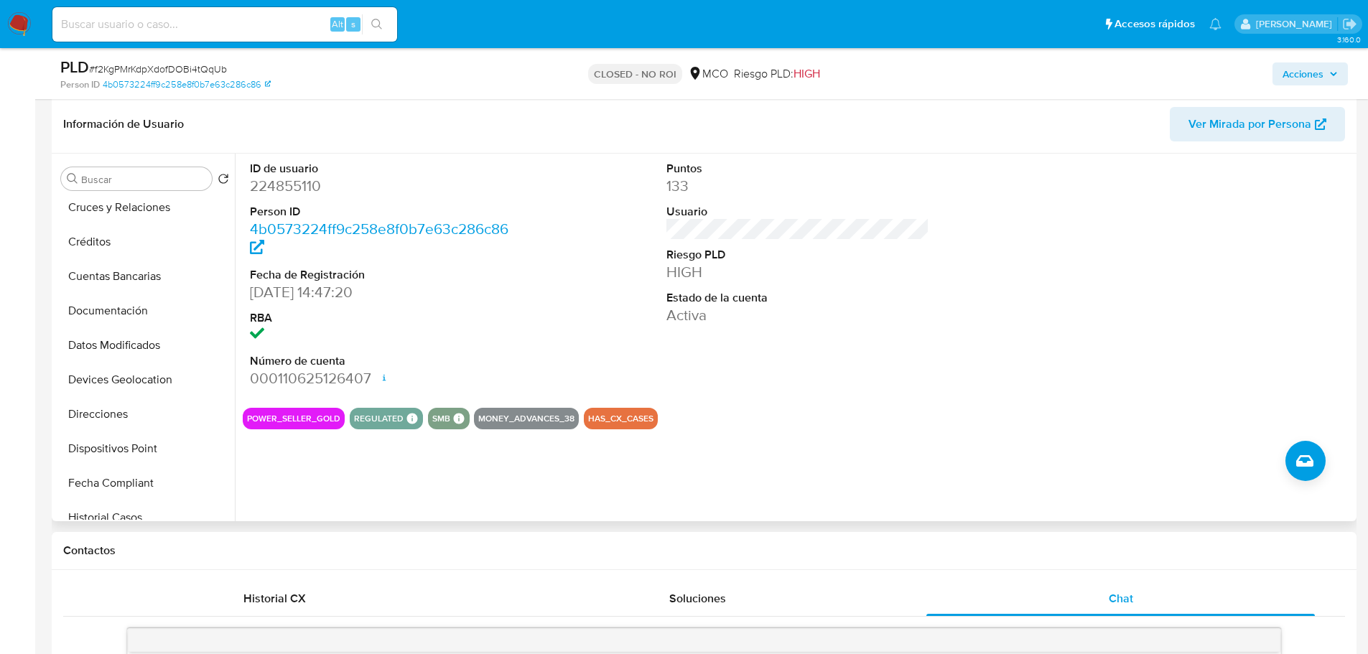
drag, startPoint x: 153, startPoint y: 300, endPoint x: 332, endPoint y: 349, distance: 186.0
click at [154, 300] on button "Documentación" at bounding box center [144, 311] width 179 height 34
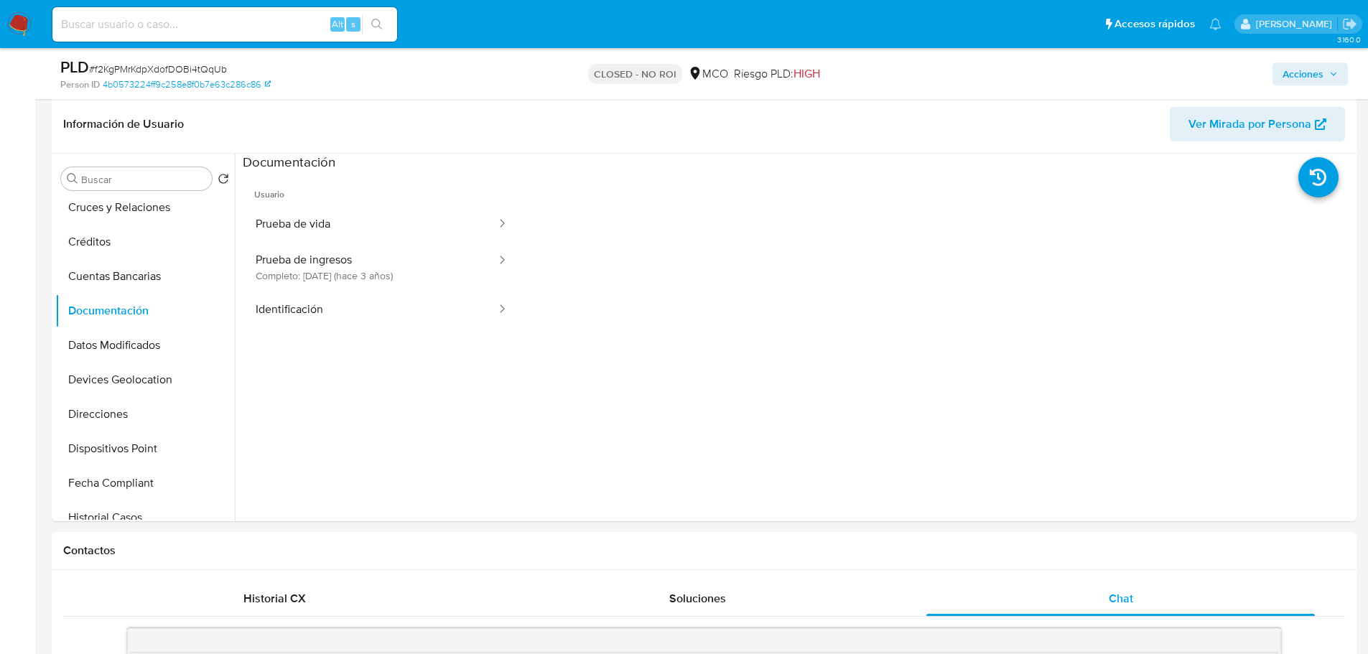
drag, startPoint x: 1299, startPoint y: 83, endPoint x: 1281, endPoint y: 85, distance: 18.8
click at [1296, 83] on span "Acciones" at bounding box center [1302, 73] width 41 height 23
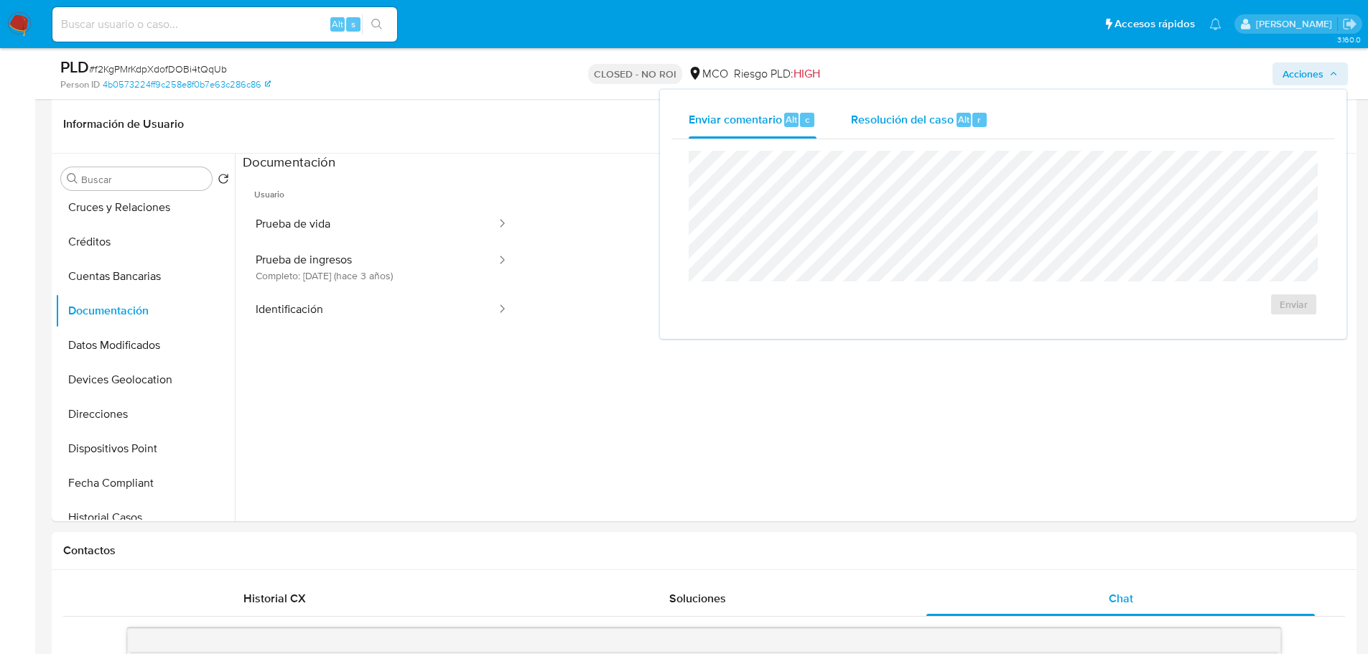
drag, startPoint x: 864, startPoint y: 120, endPoint x: 843, endPoint y: 131, distance: 23.4
click at [864, 121] on span "Resolución del caso" at bounding box center [902, 119] width 103 height 17
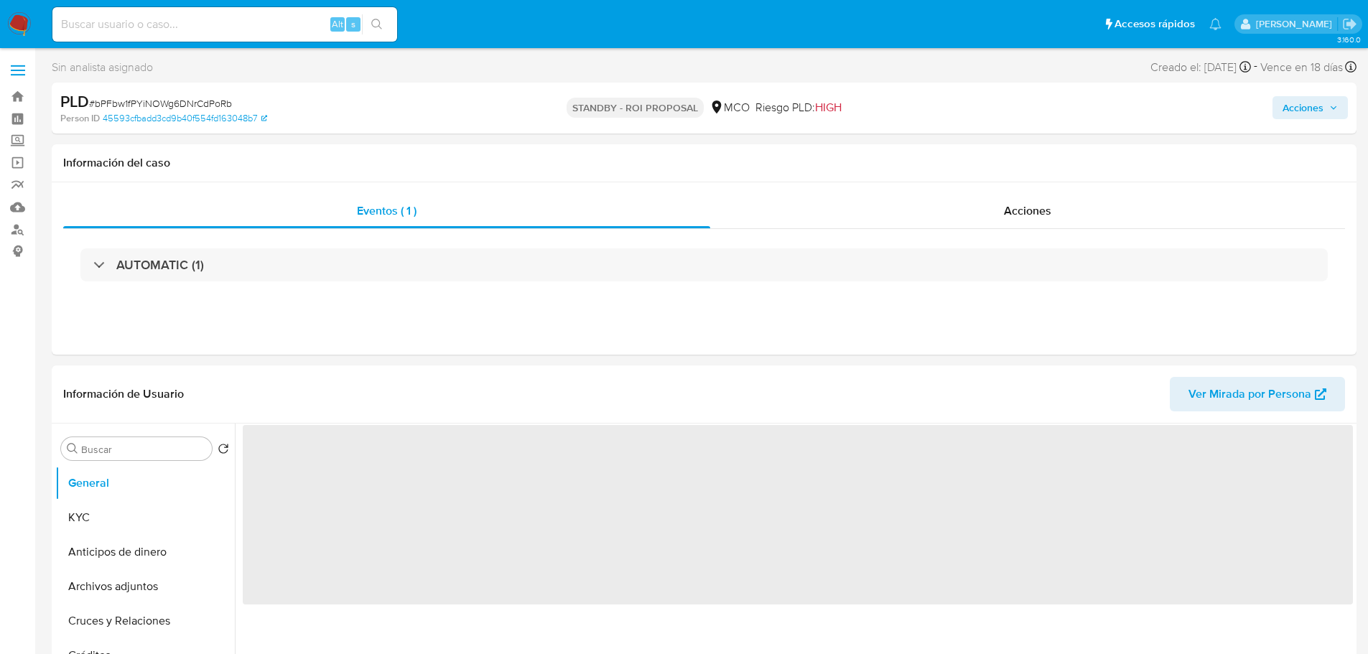
select select "10"
